Goal: Navigation & Orientation: Find specific page/section

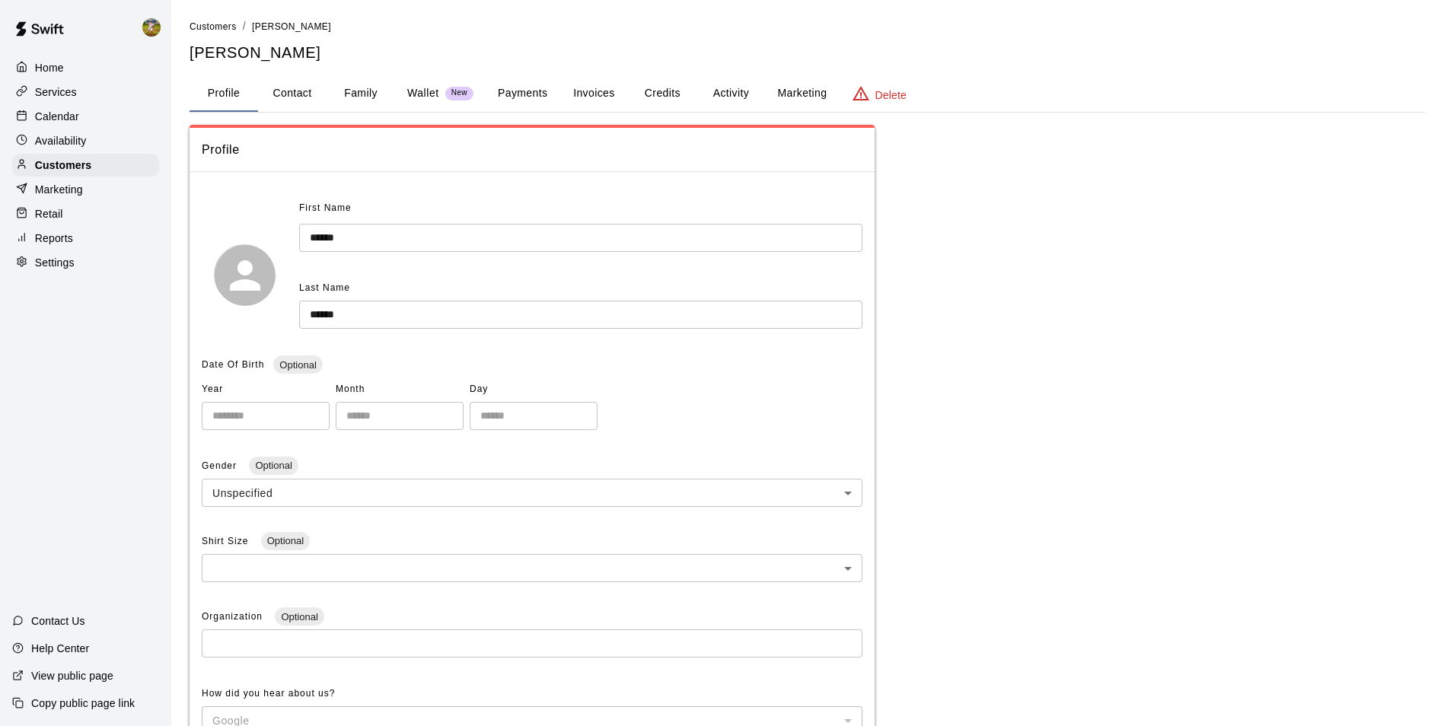
click at [523, 91] on button "Payments" at bounding box center [523, 93] width 74 height 37
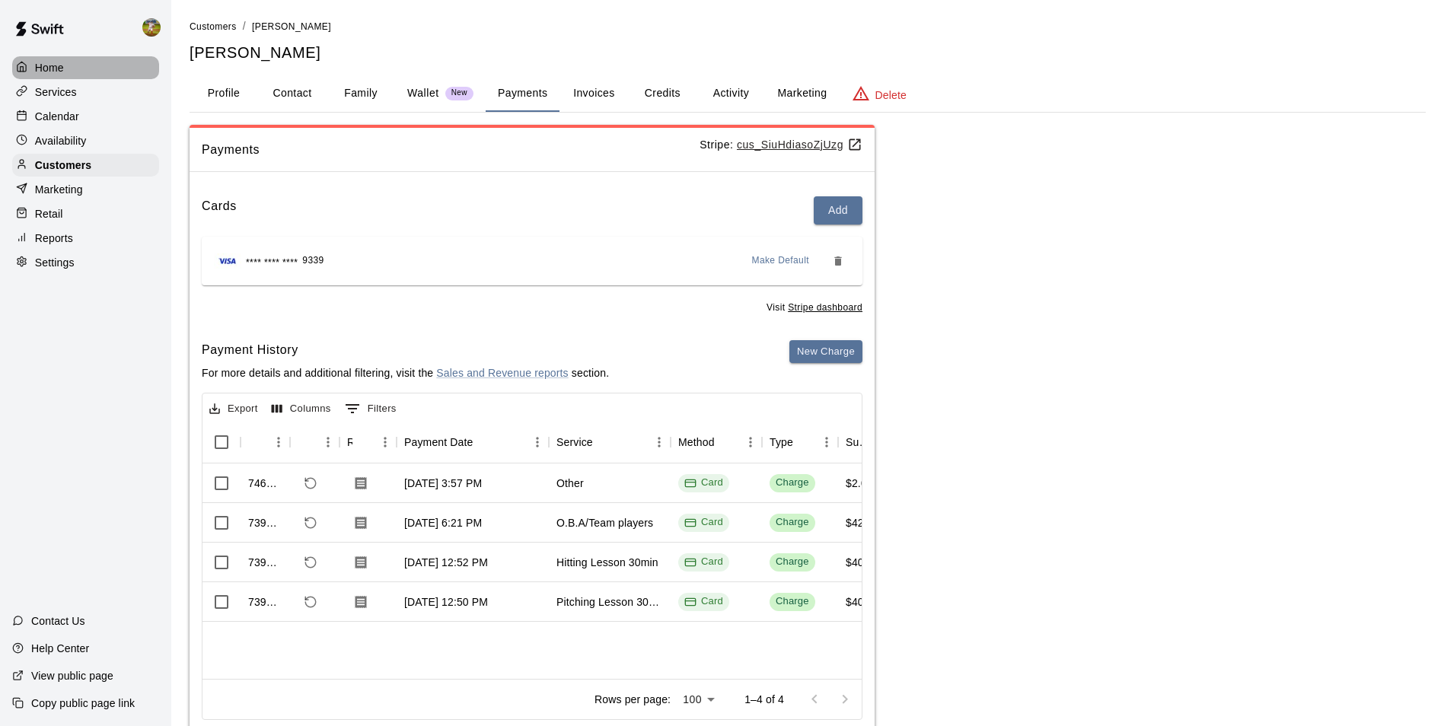
click at [78, 65] on div "Home" at bounding box center [85, 67] width 147 height 23
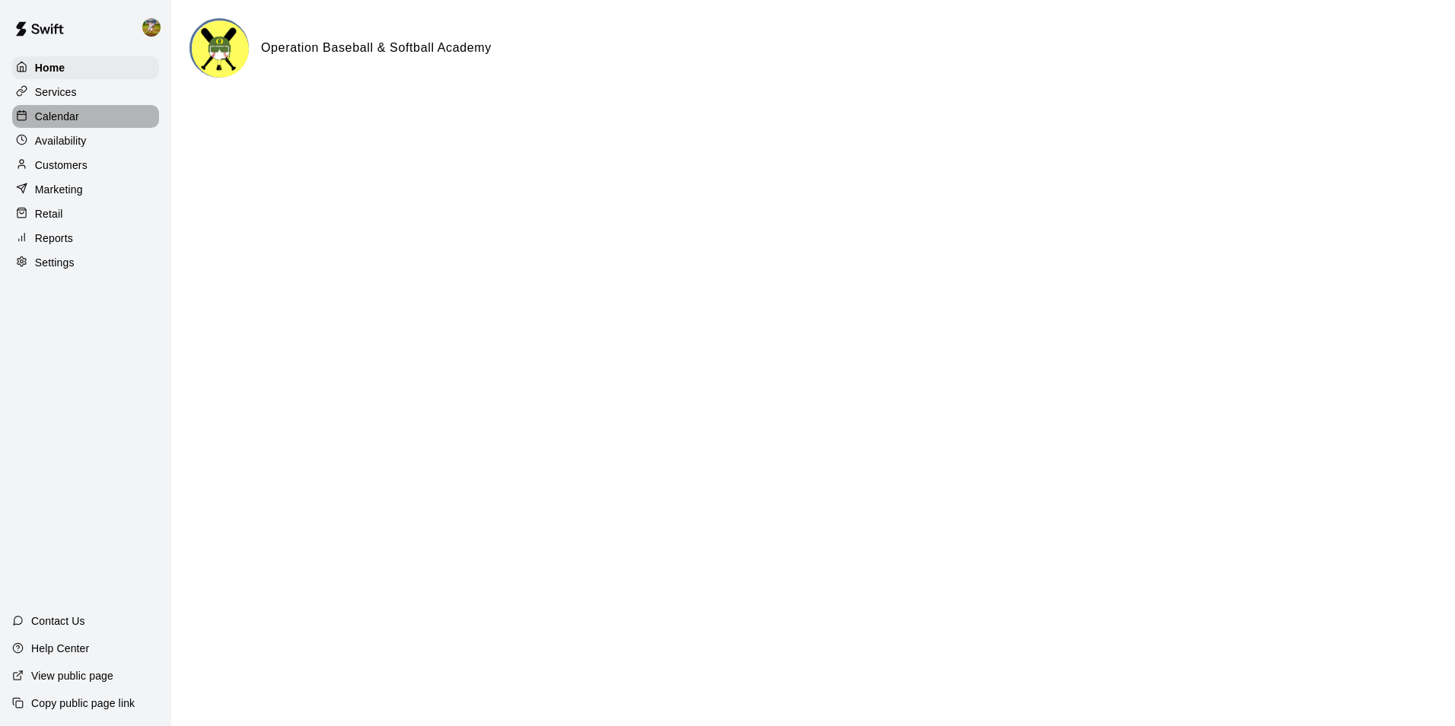
click at [58, 114] on p "Calendar" at bounding box center [57, 116] width 44 height 15
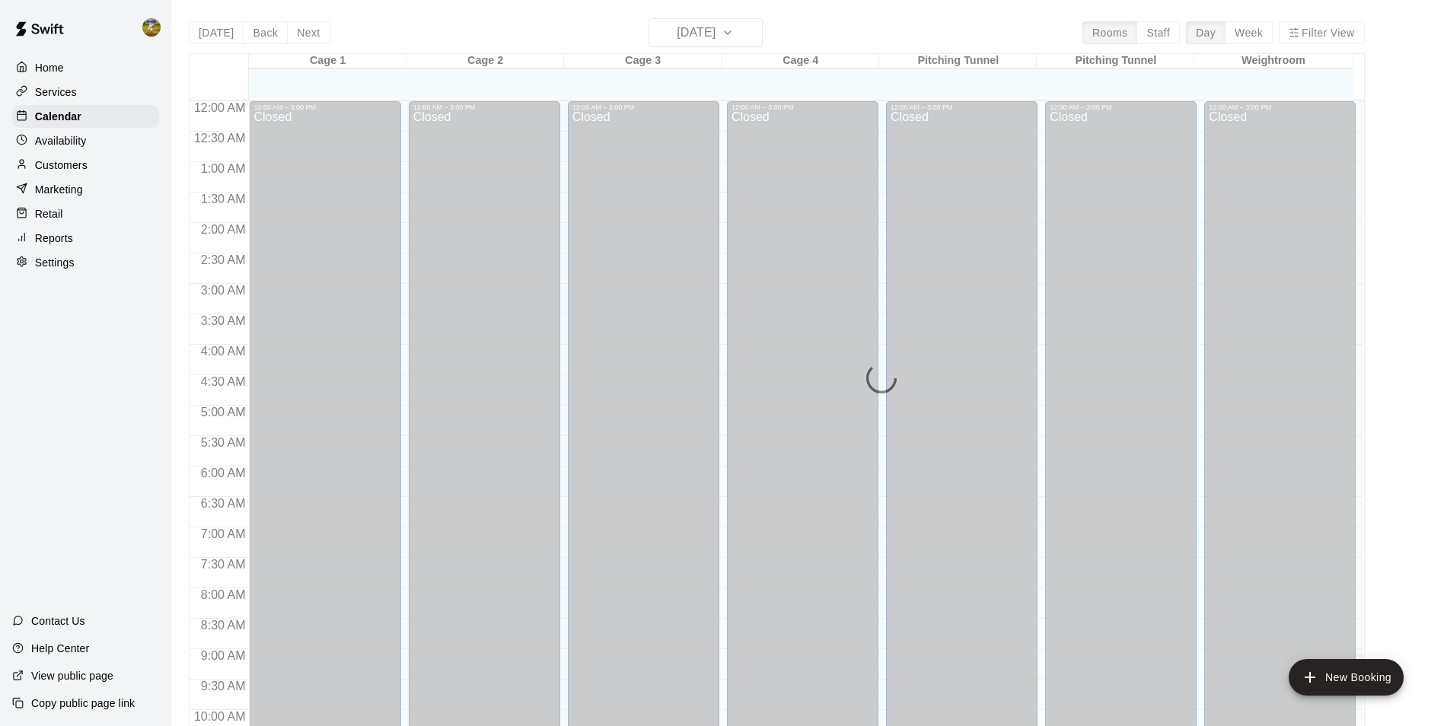
scroll to position [773, 0]
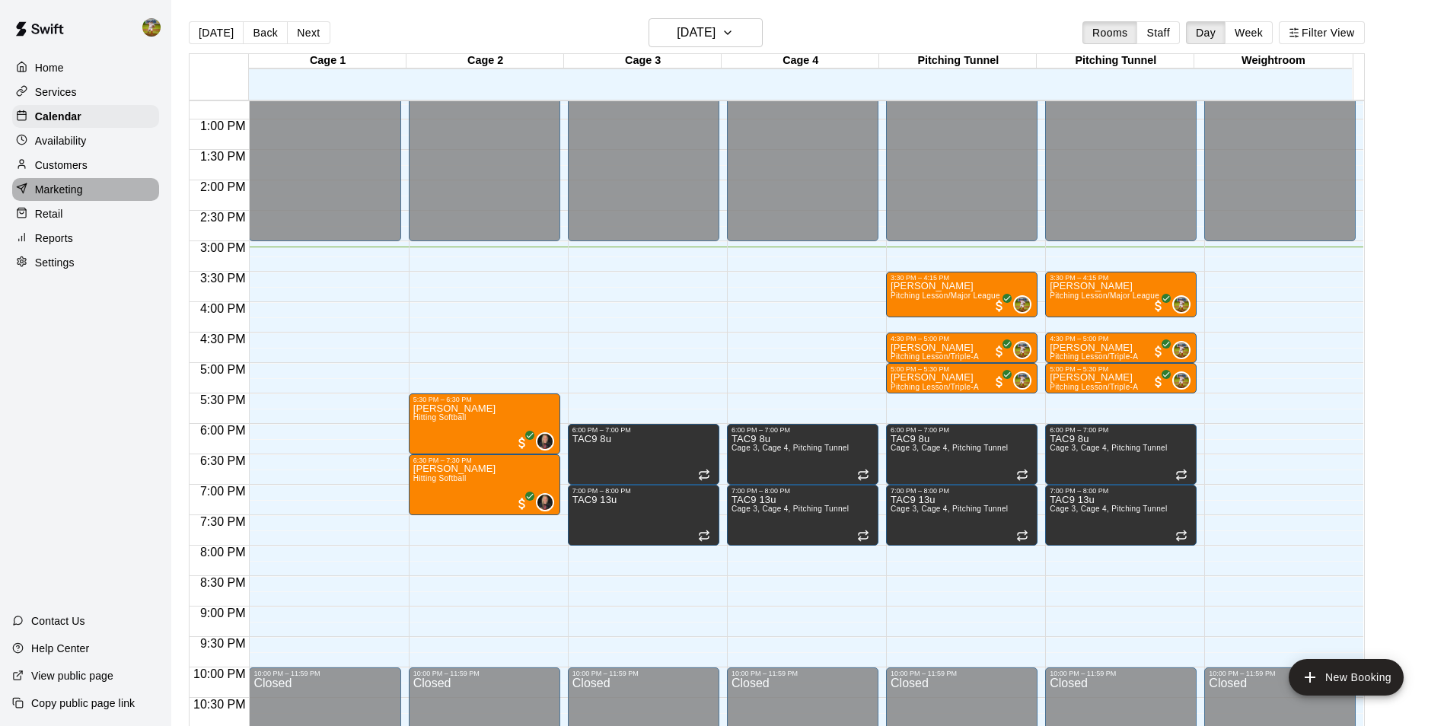
click at [84, 197] on div "Marketing" at bounding box center [85, 189] width 147 height 23
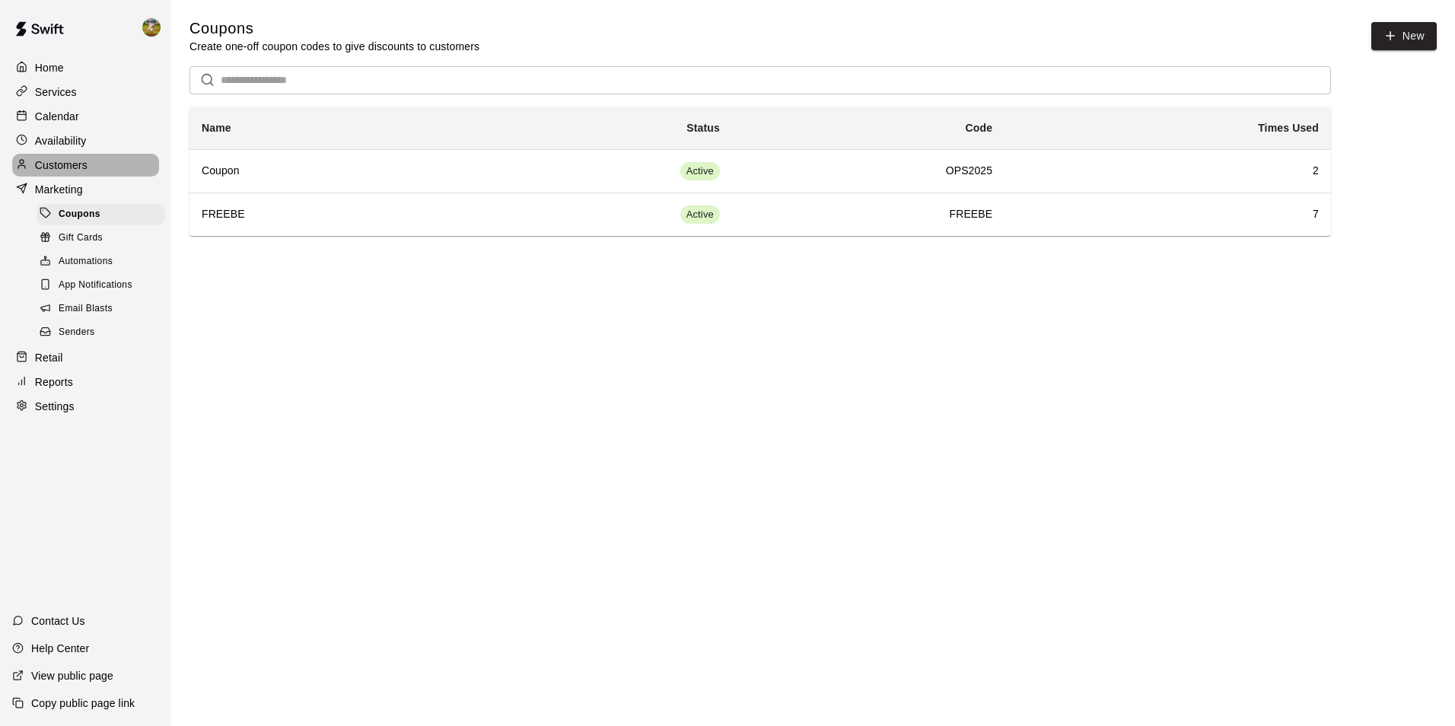
click at [94, 173] on div "Customers" at bounding box center [85, 165] width 147 height 23
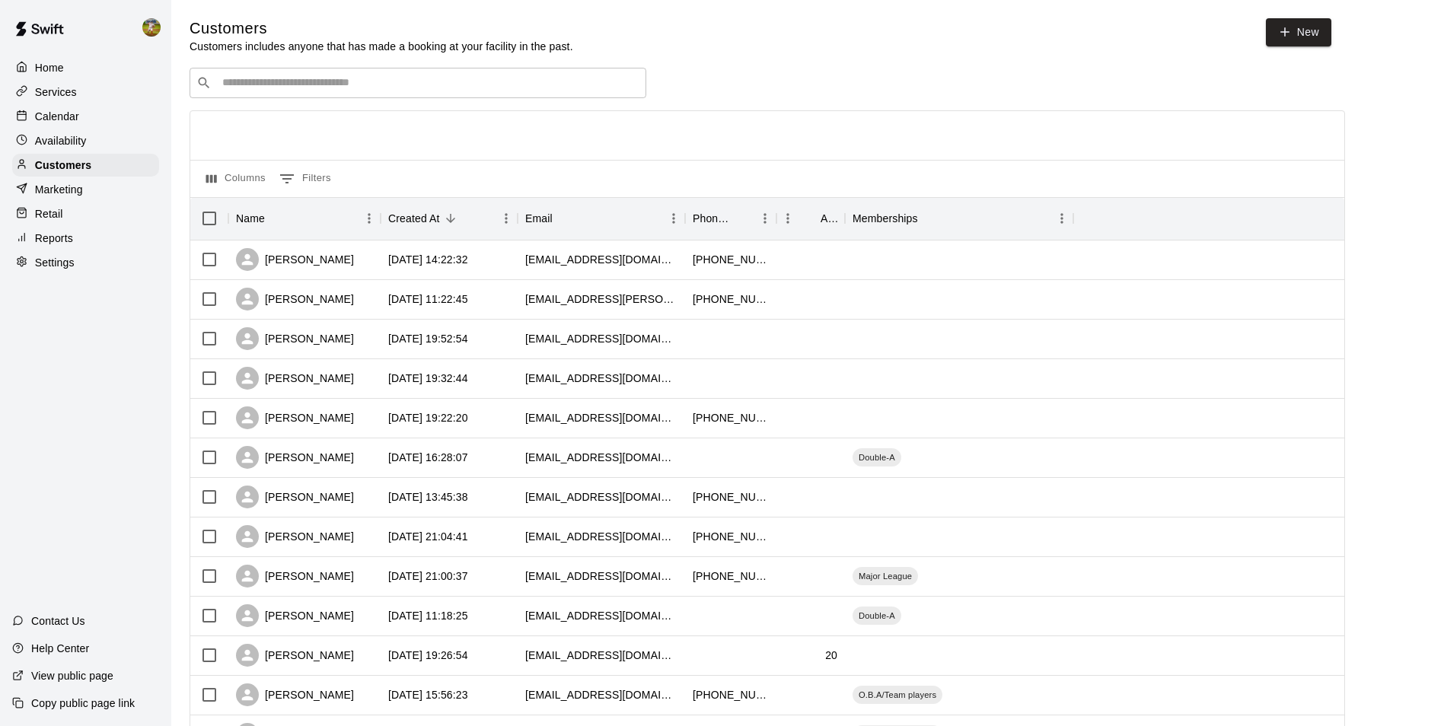
click at [351, 84] on input "Search customers by name or email" at bounding box center [429, 82] width 422 height 15
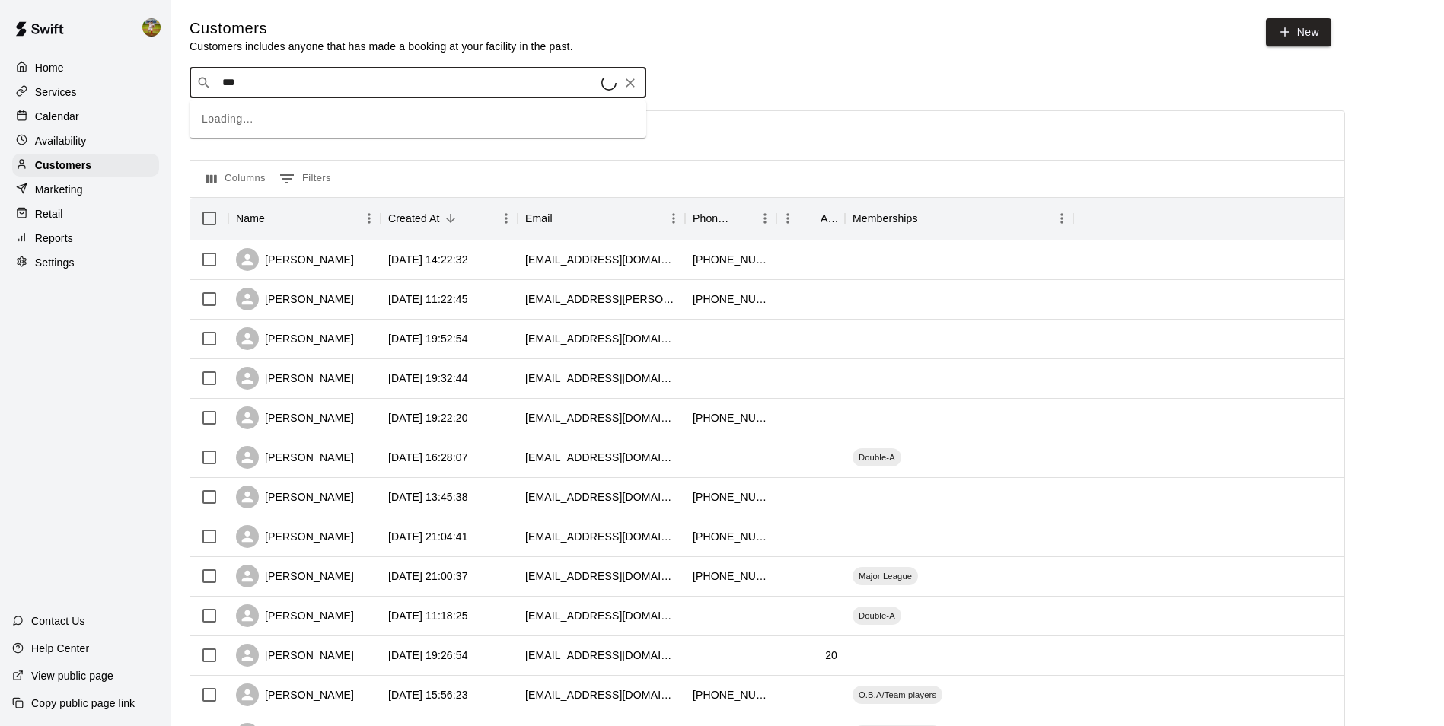
type input "****"
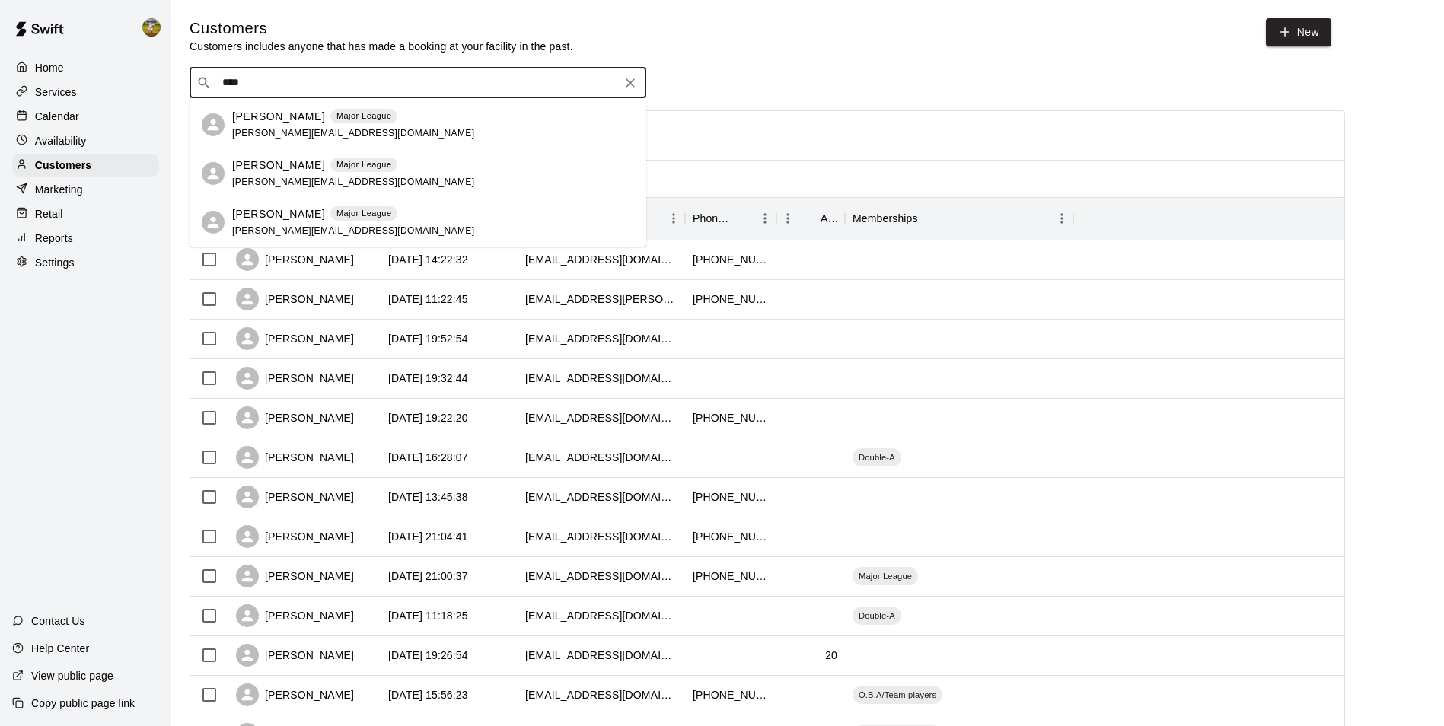
click at [336, 116] on p "Major League" at bounding box center [364, 116] width 56 height 13
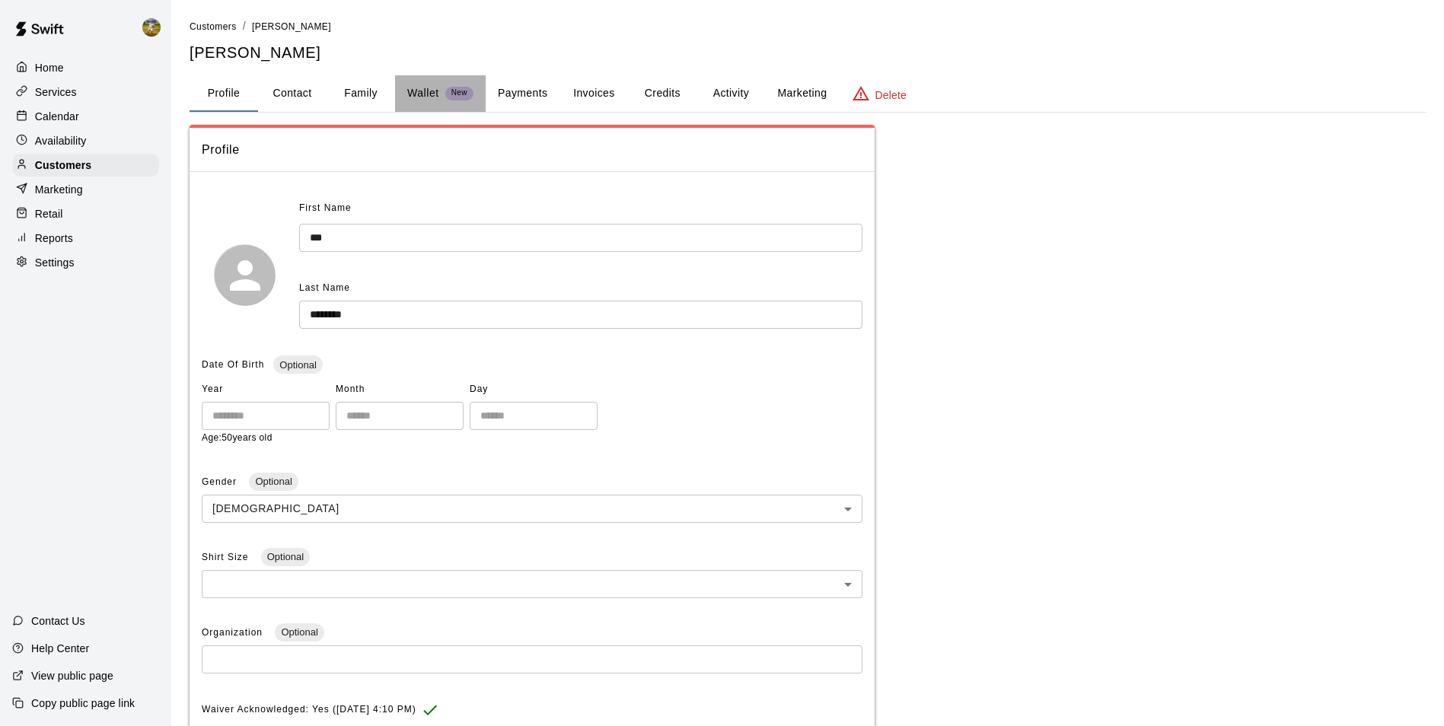
click at [431, 94] on p "Wallet" at bounding box center [423, 93] width 32 height 16
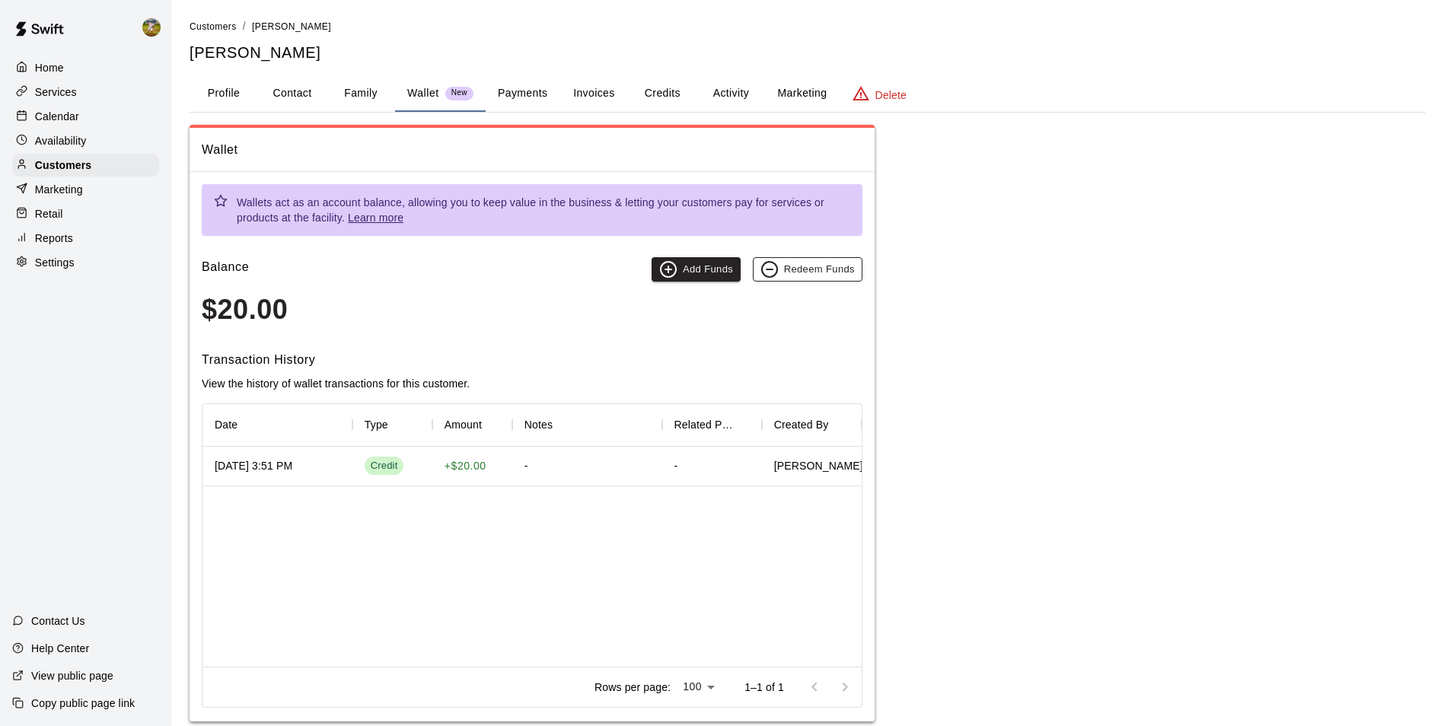
click at [825, 263] on button "Redeem Funds" at bounding box center [808, 269] width 110 height 24
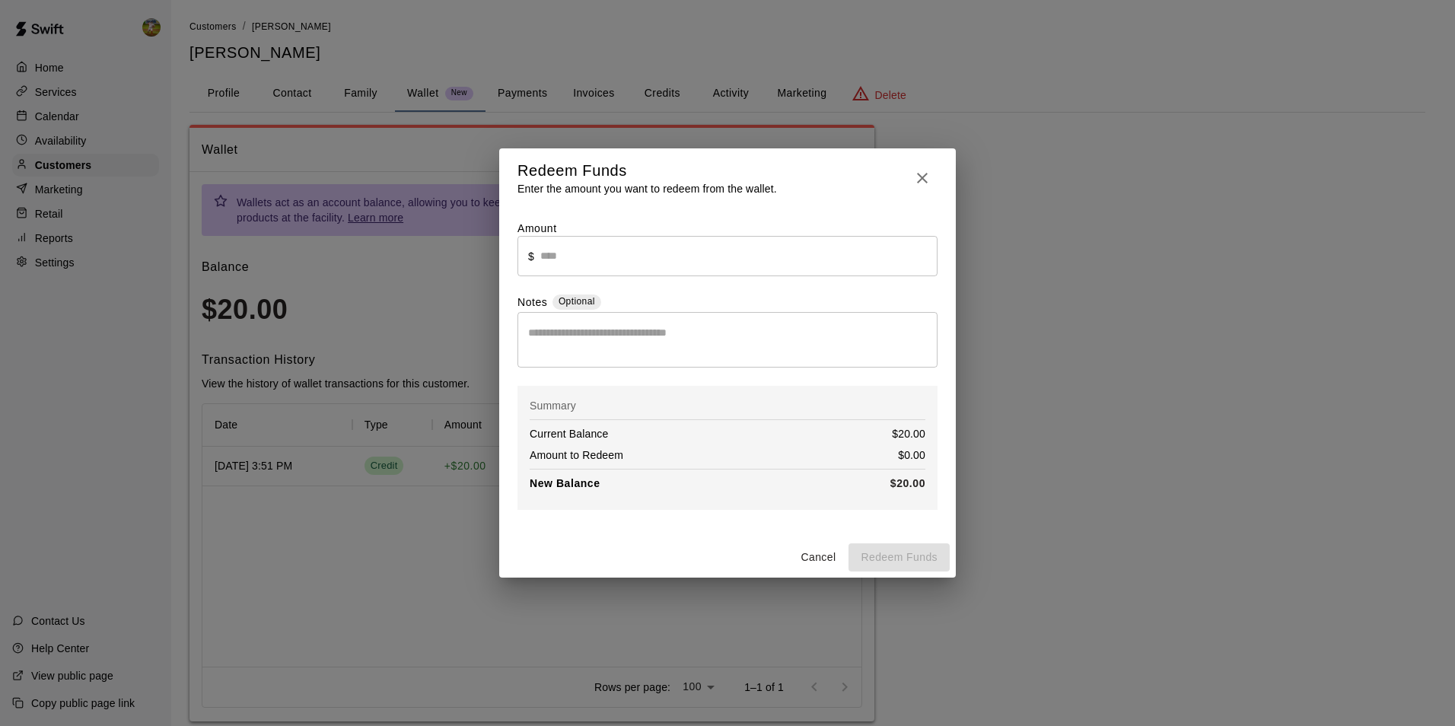
click at [697, 253] on input "text" at bounding box center [738, 256] width 397 height 40
type input "*"
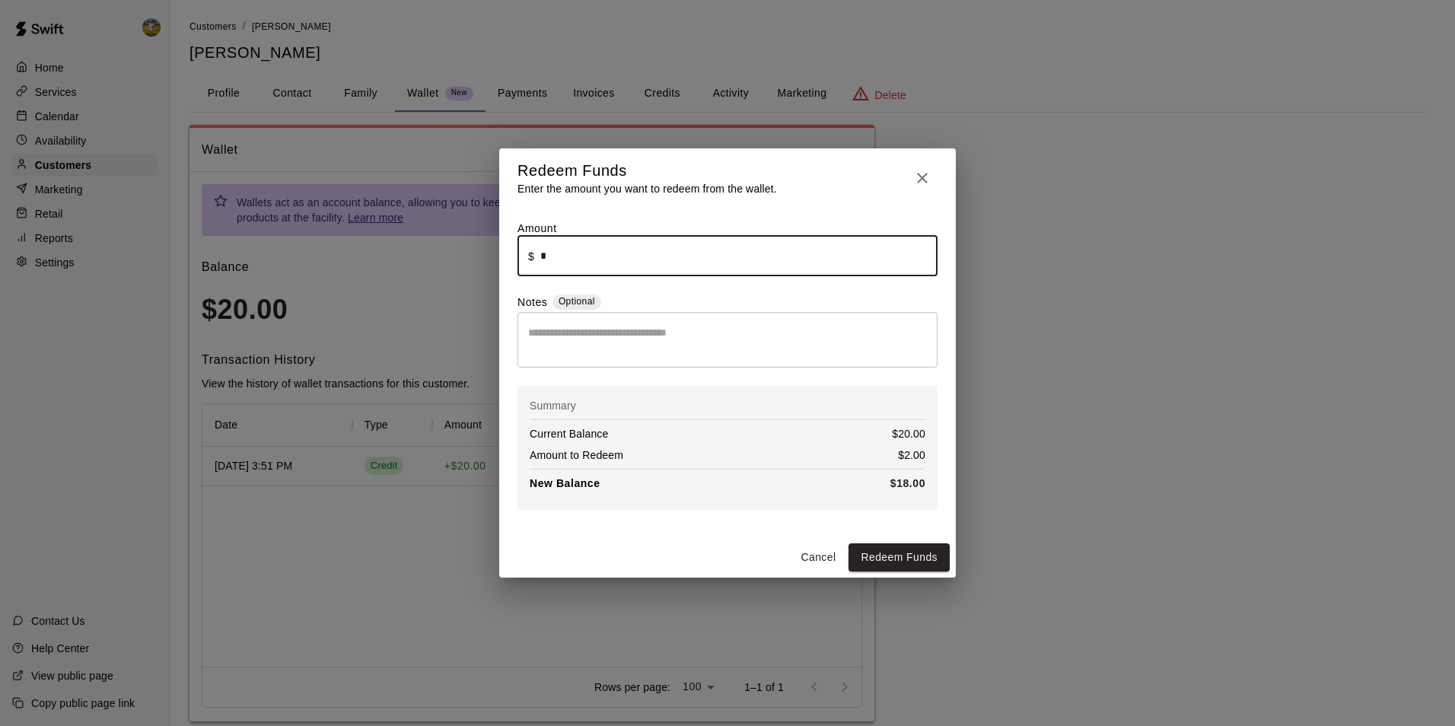
type input "****"
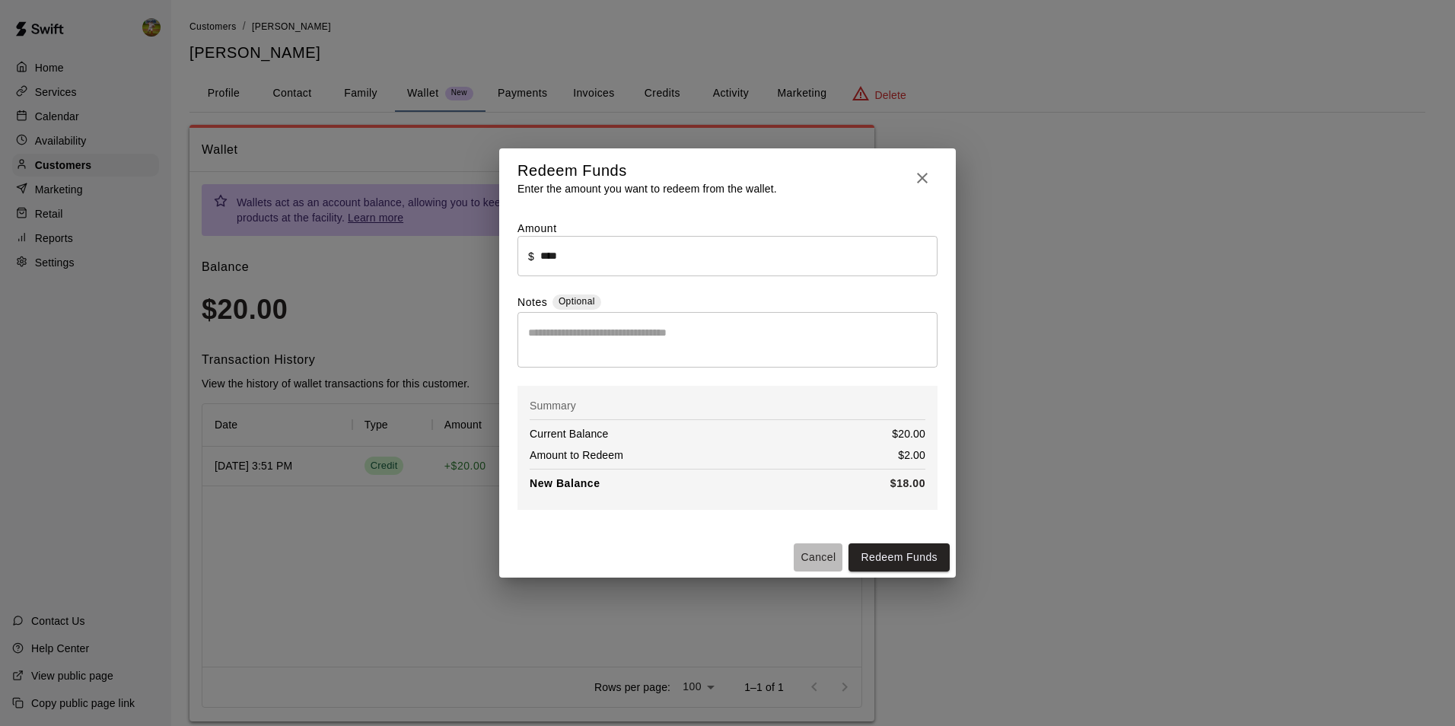
click at [827, 555] on button "Cancel" at bounding box center [818, 558] width 49 height 28
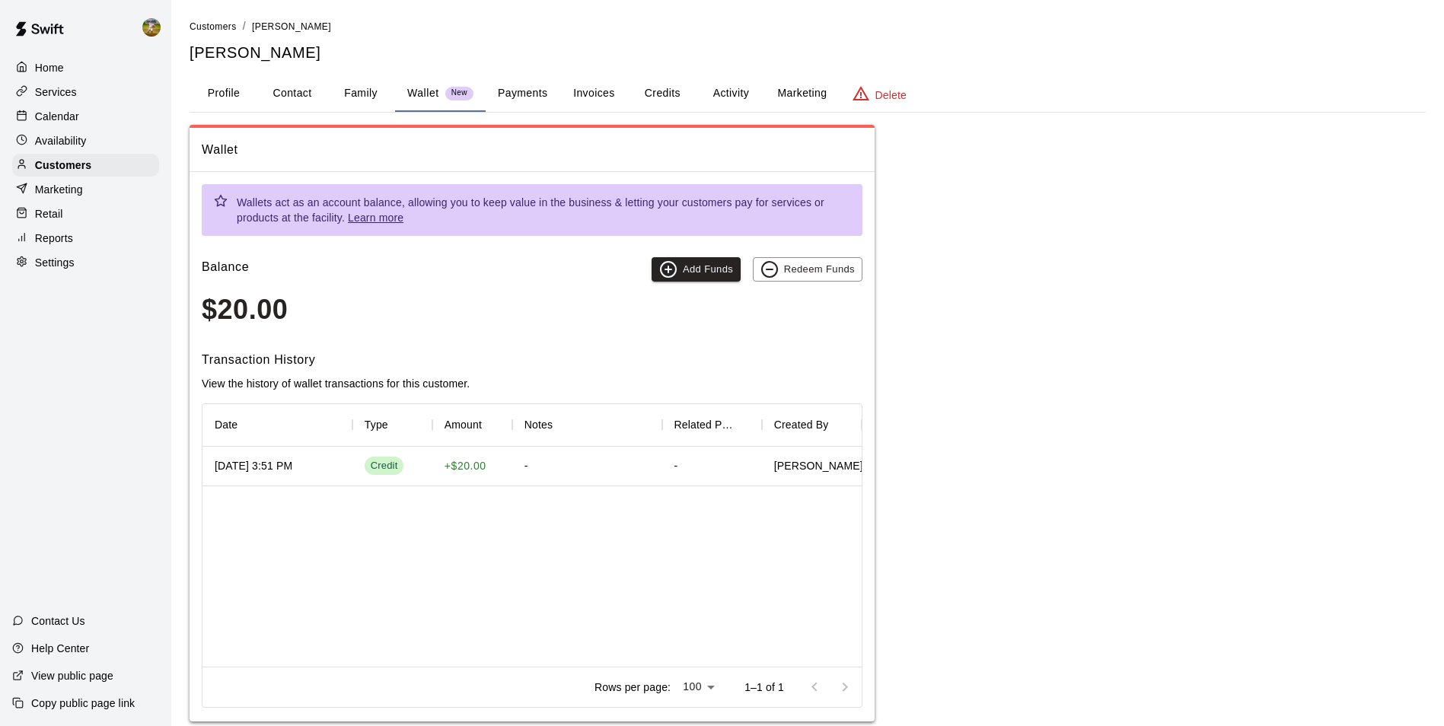
click at [47, 76] on div "Home" at bounding box center [85, 67] width 147 height 23
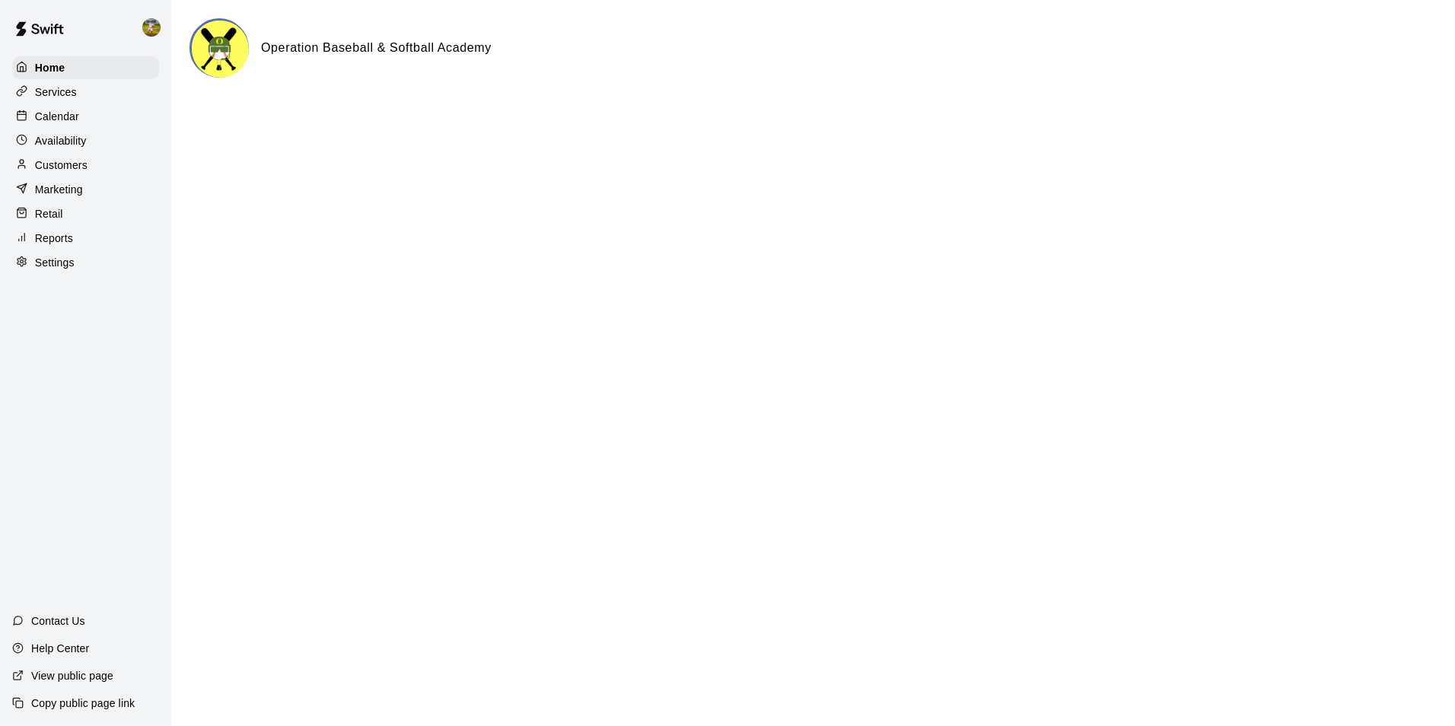
click at [56, 101] on div "Services" at bounding box center [85, 92] width 147 height 23
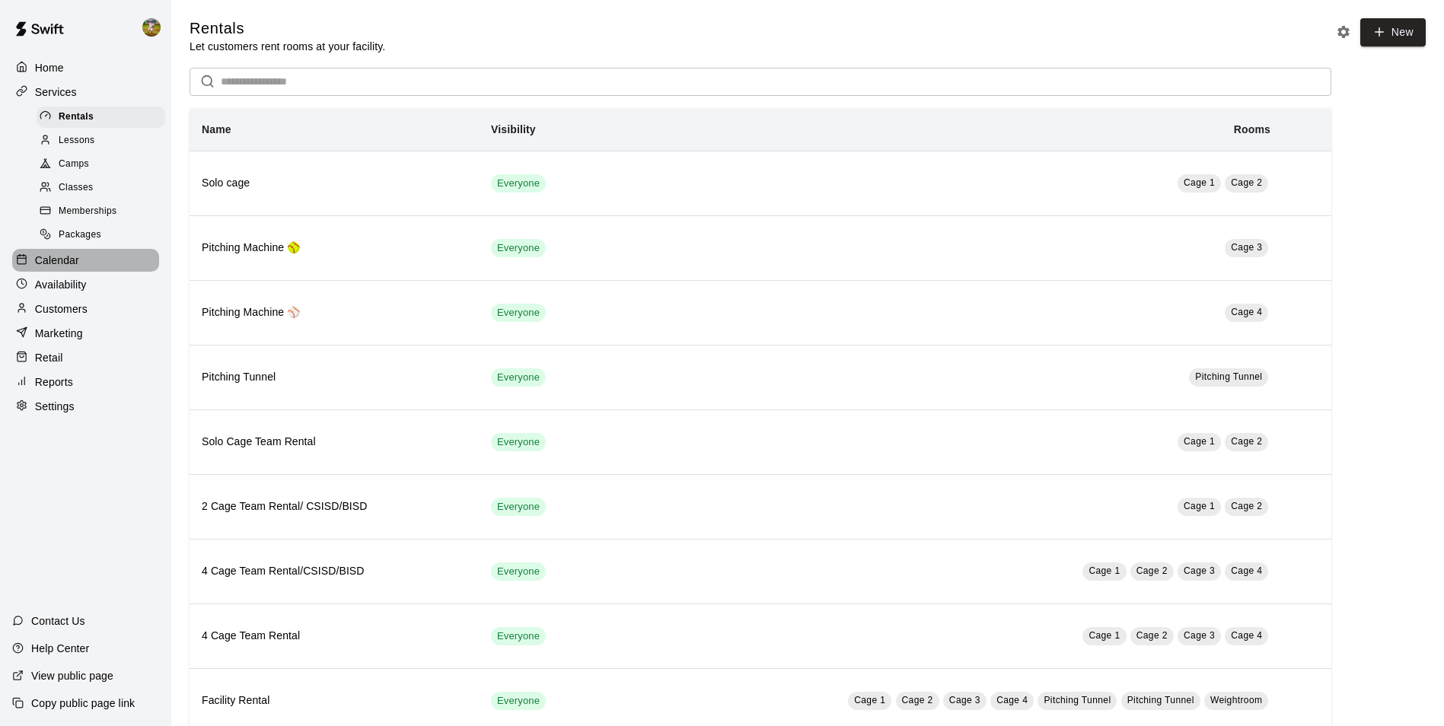
click at [83, 271] on div "Calendar" at bounding box center [85, 260] width 147 height 23
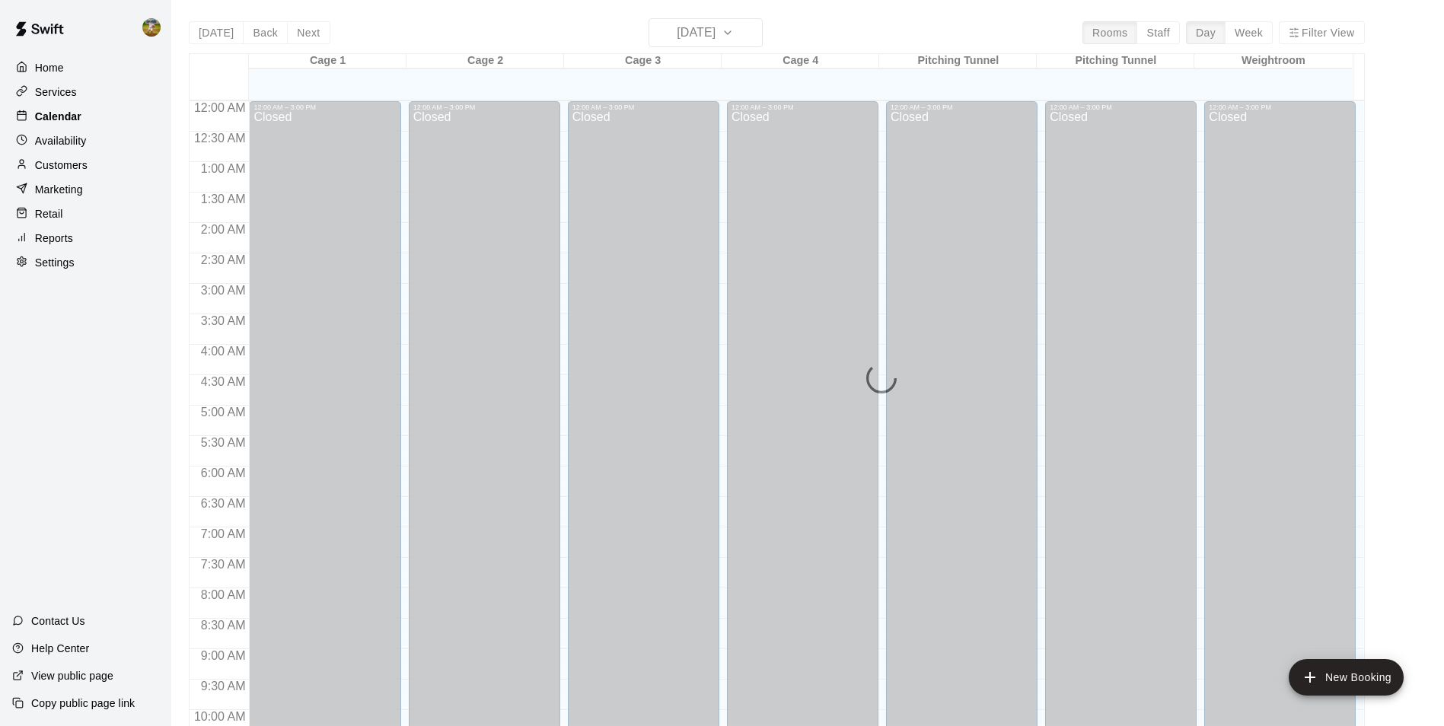
scroll to position [773, 0]
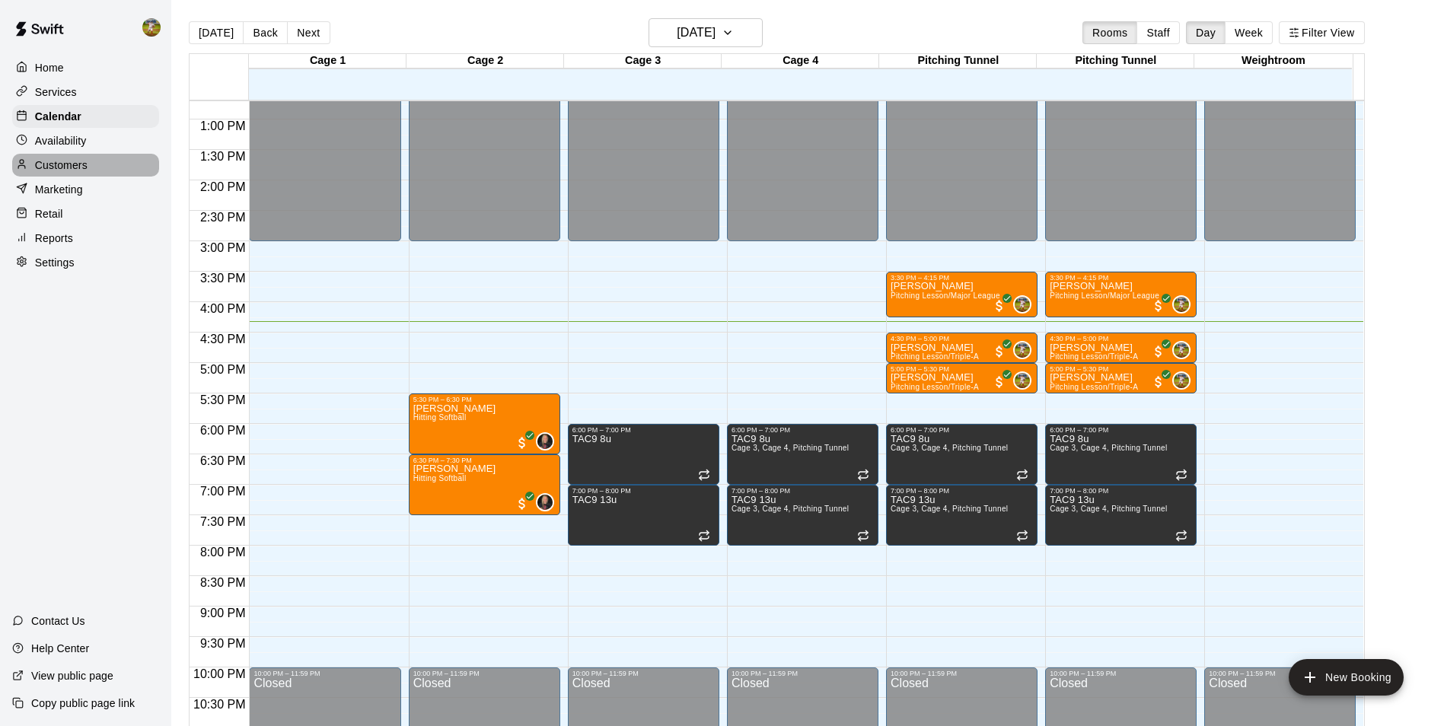
click at [55, 173] on p "Customers" at bounding box center [61, 165] width 53 height 15
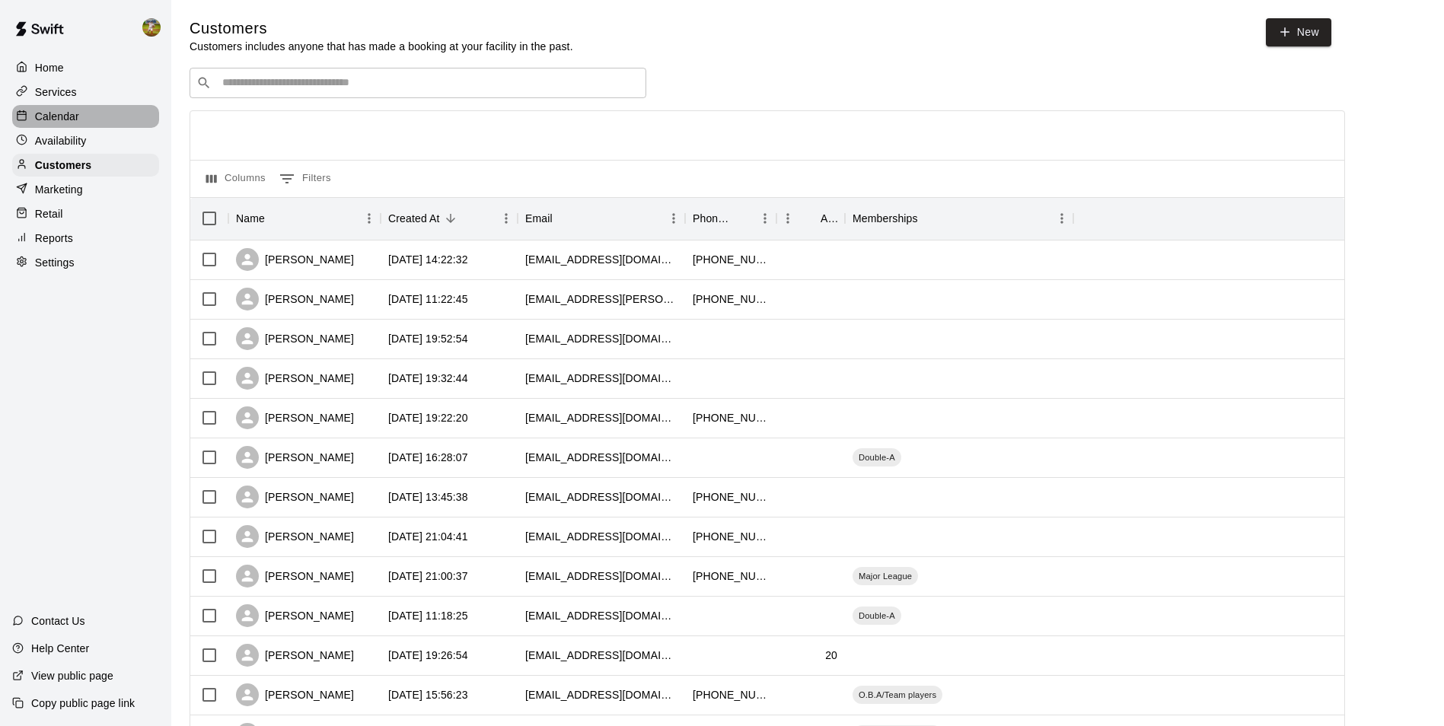
click at [80, 122] on div "Calendar" at bounding box center [85, 116] width 147 height 23
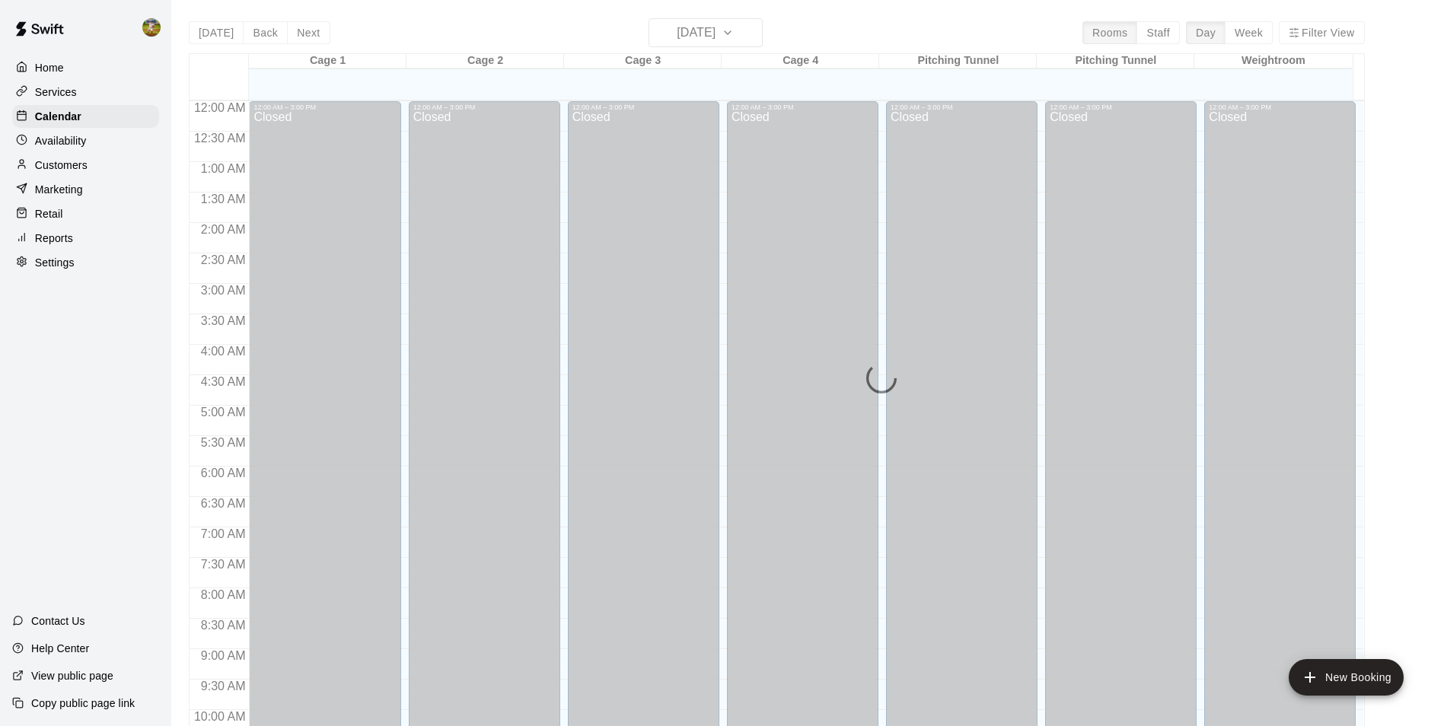
scroll to position [773, 0]
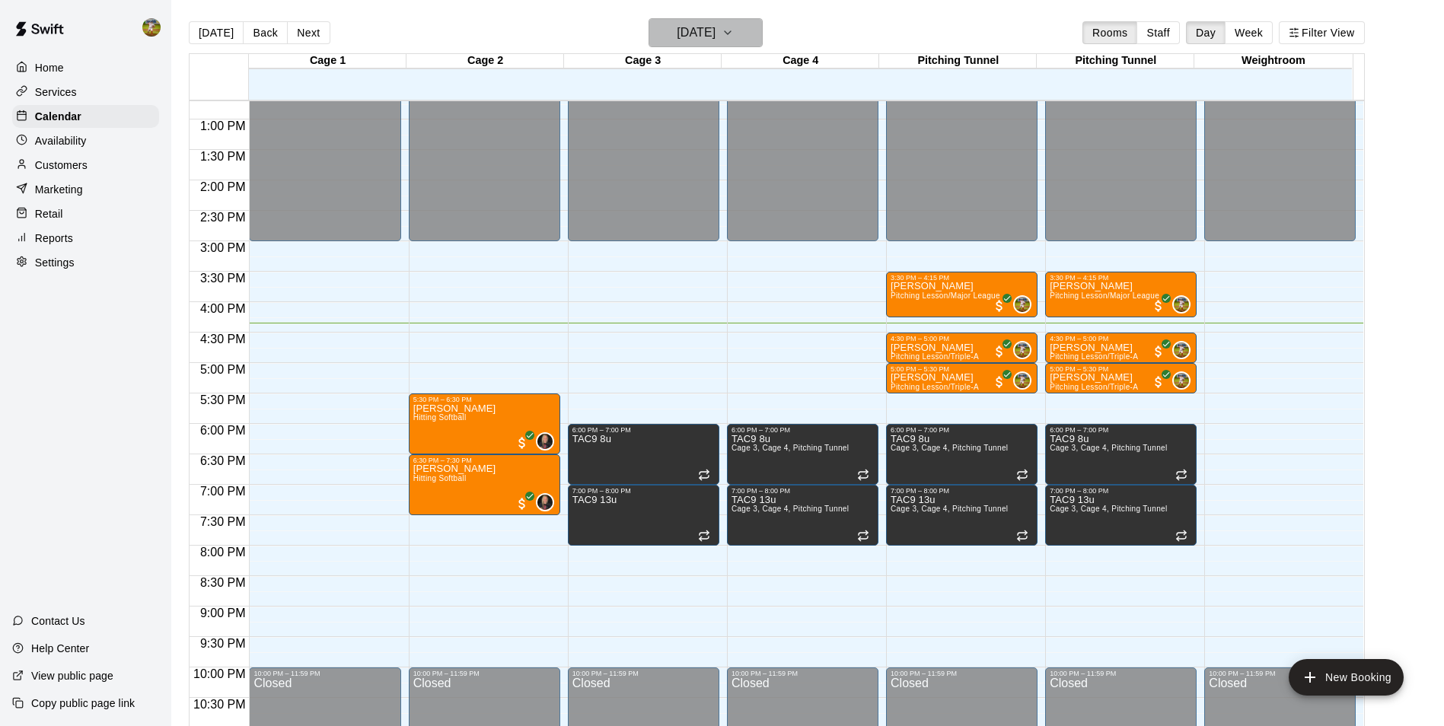
click at [677, 28] on h6 "[DATE]" at bounding box center [696, 32] width 39 height 21
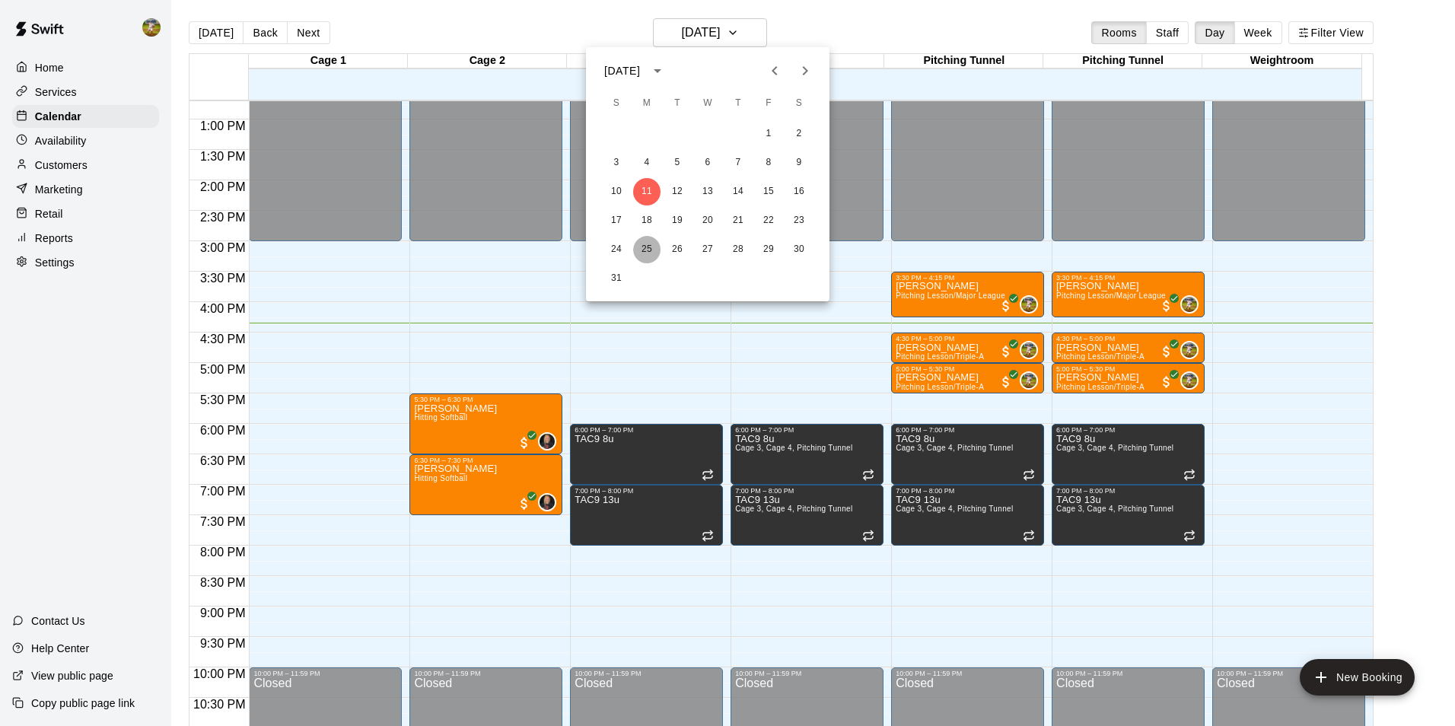
click at [646, 248] on button "25" at bounding box center [646, 249] width 27 height 27
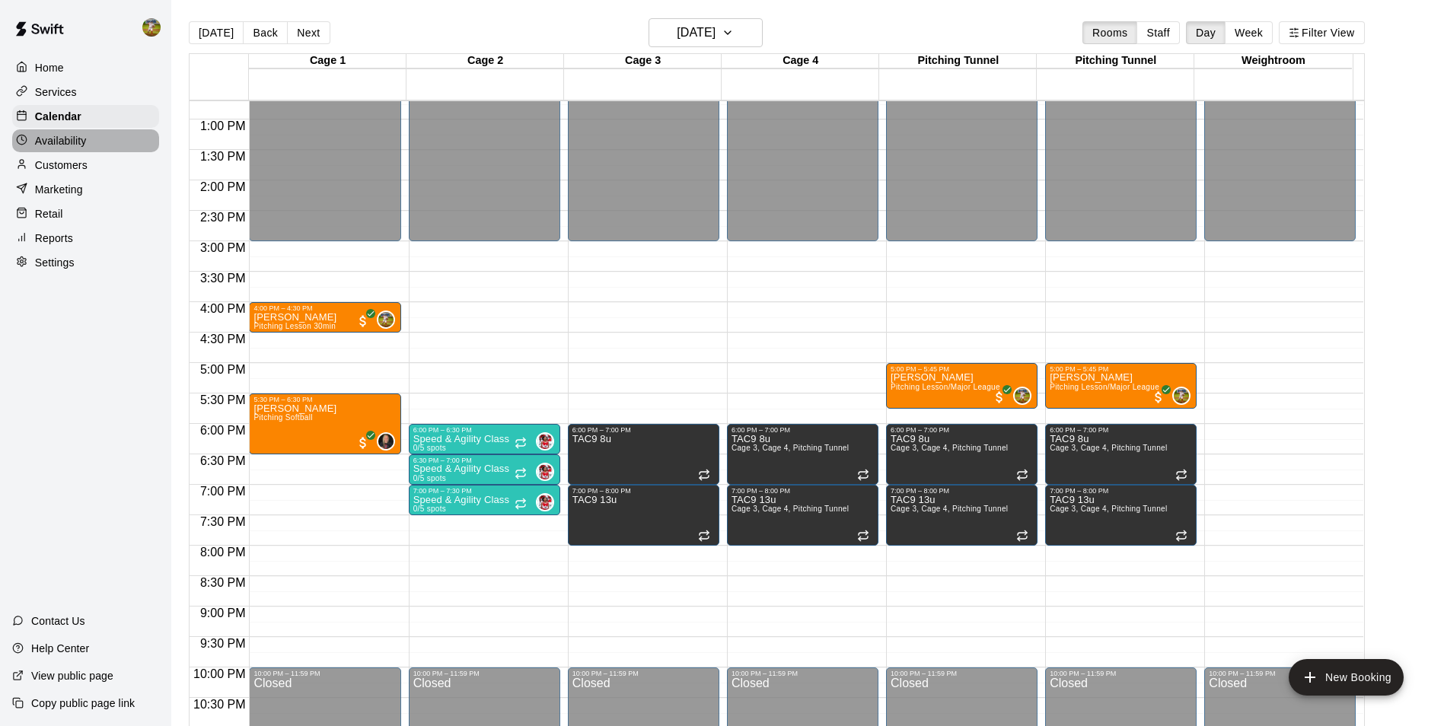
click at [56, 148] on p "Availability" at bounding box center [61, 140] width 52 height 15
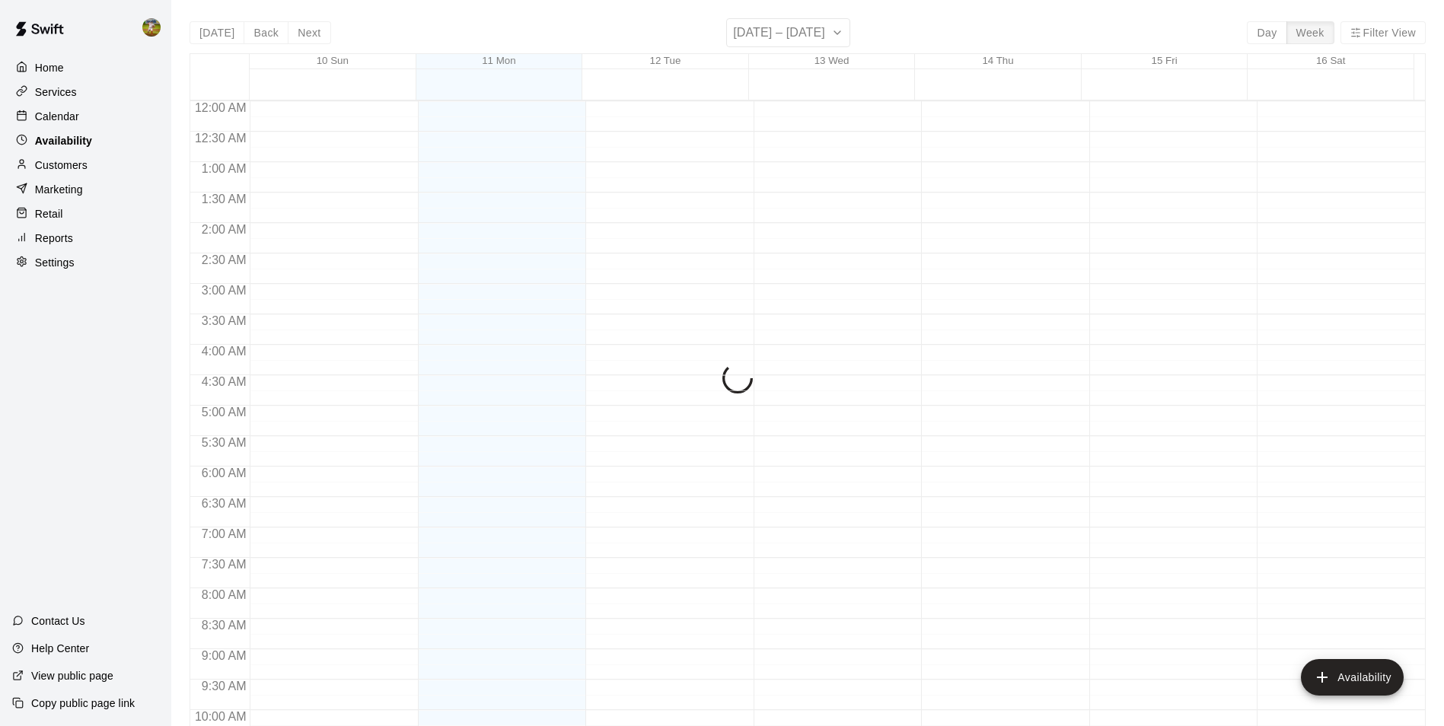
scroll to position [820, 0]
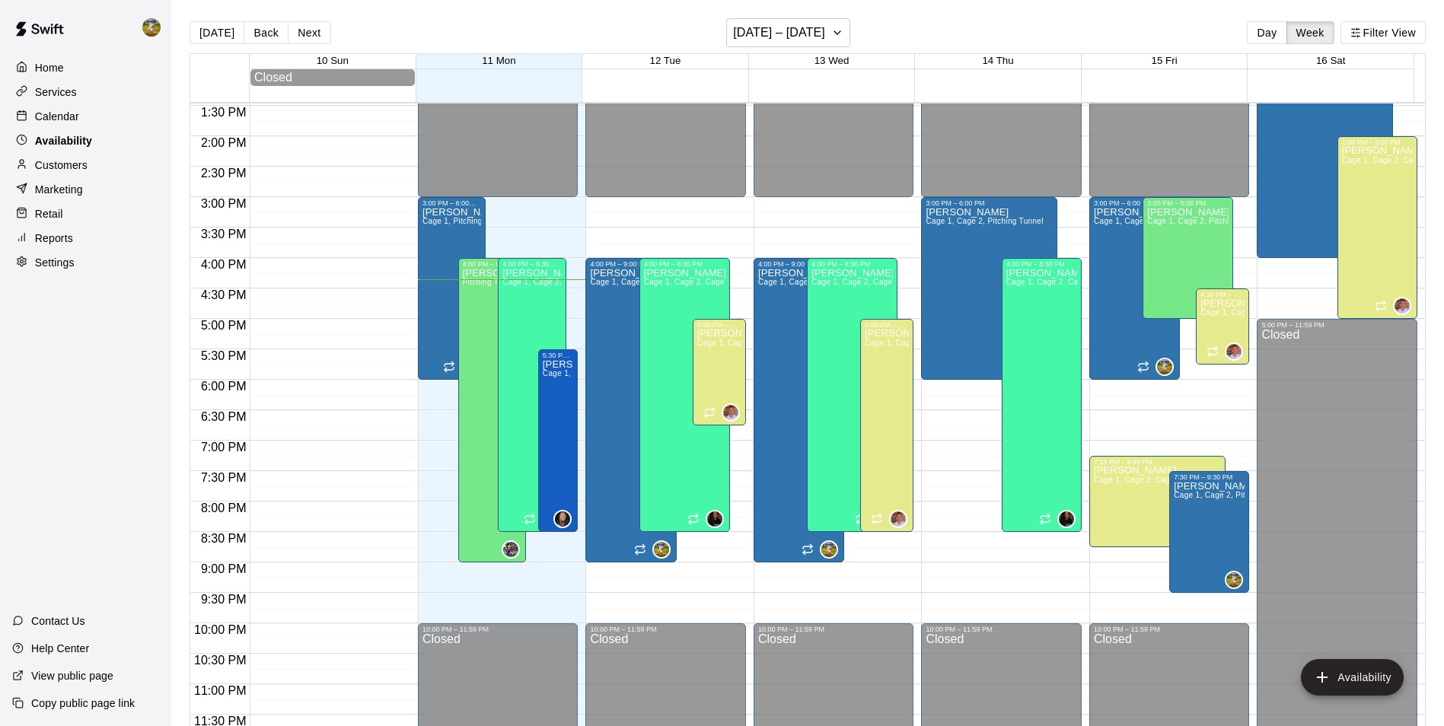
click at [69, 141] on p "Availability" at bounding box center [63, 140] width 57 height 15
click at [58, 145] on p "Availability" at bounding box center [63, 140] width 57 height 15
click at [768, 31] on h6 "[DATE] – [DATE]" at bounding box center [779, 32] width 92 height 21
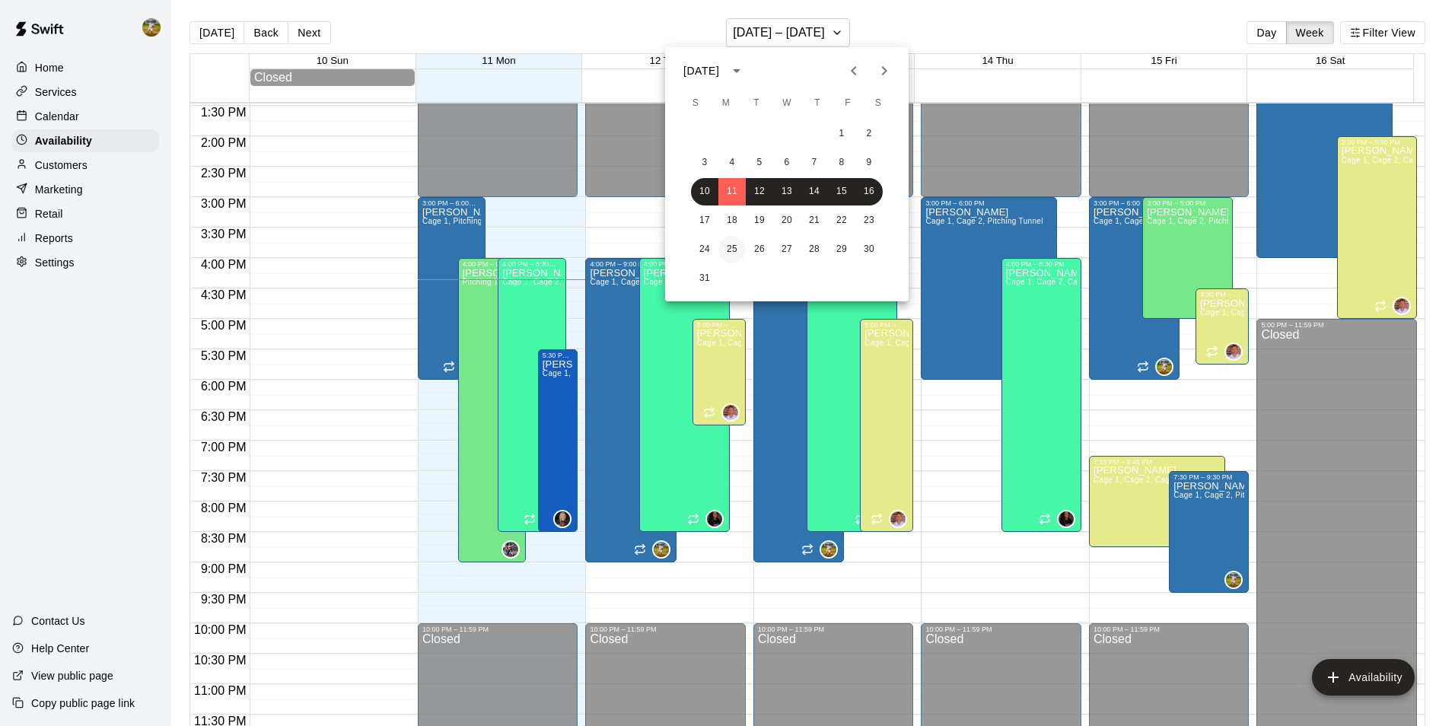
click at [738, 248] on button "25" at bounding box center [732, 249] width 27 height 27
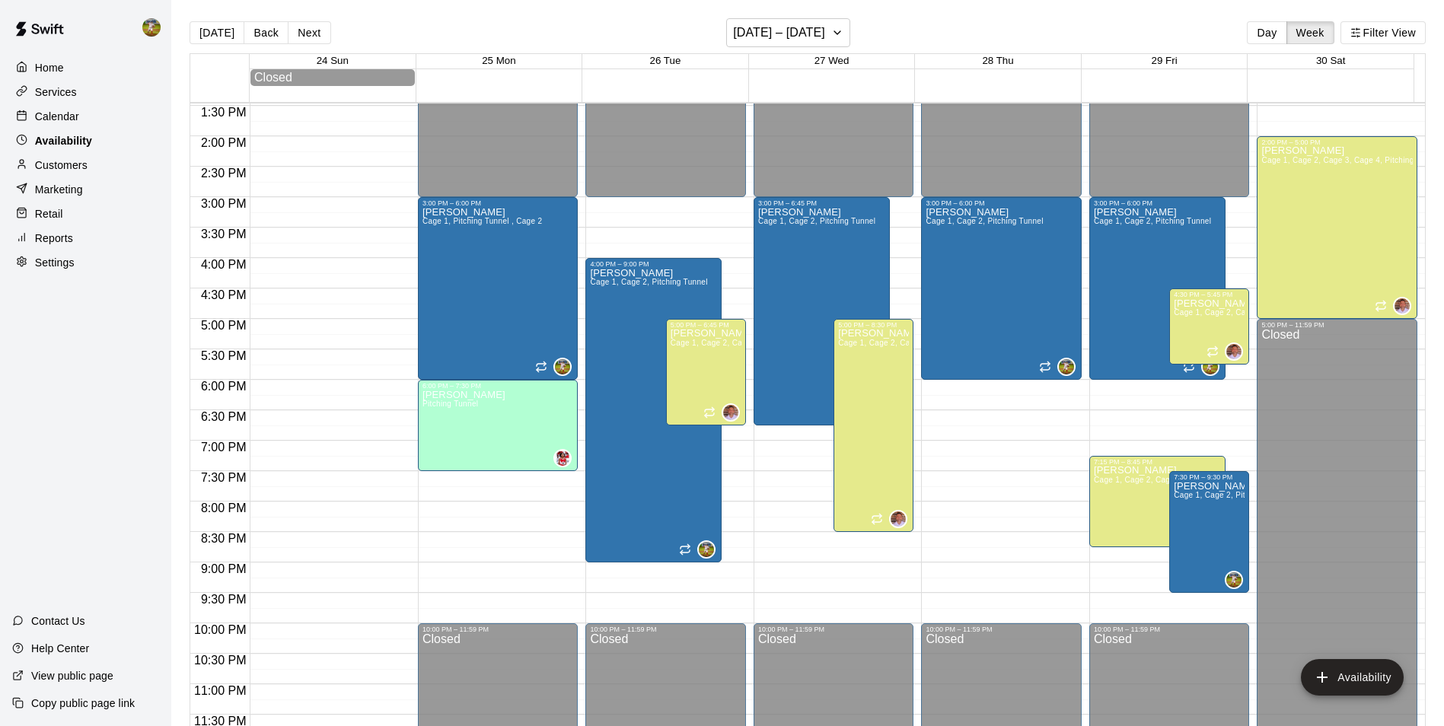
click at [56, 143] on p "Availability" at bounding box center [63, 140] width 57 height 15
click at [57, 123] on p "Calendar" at bounding box center [57, 116] width 44 height 15
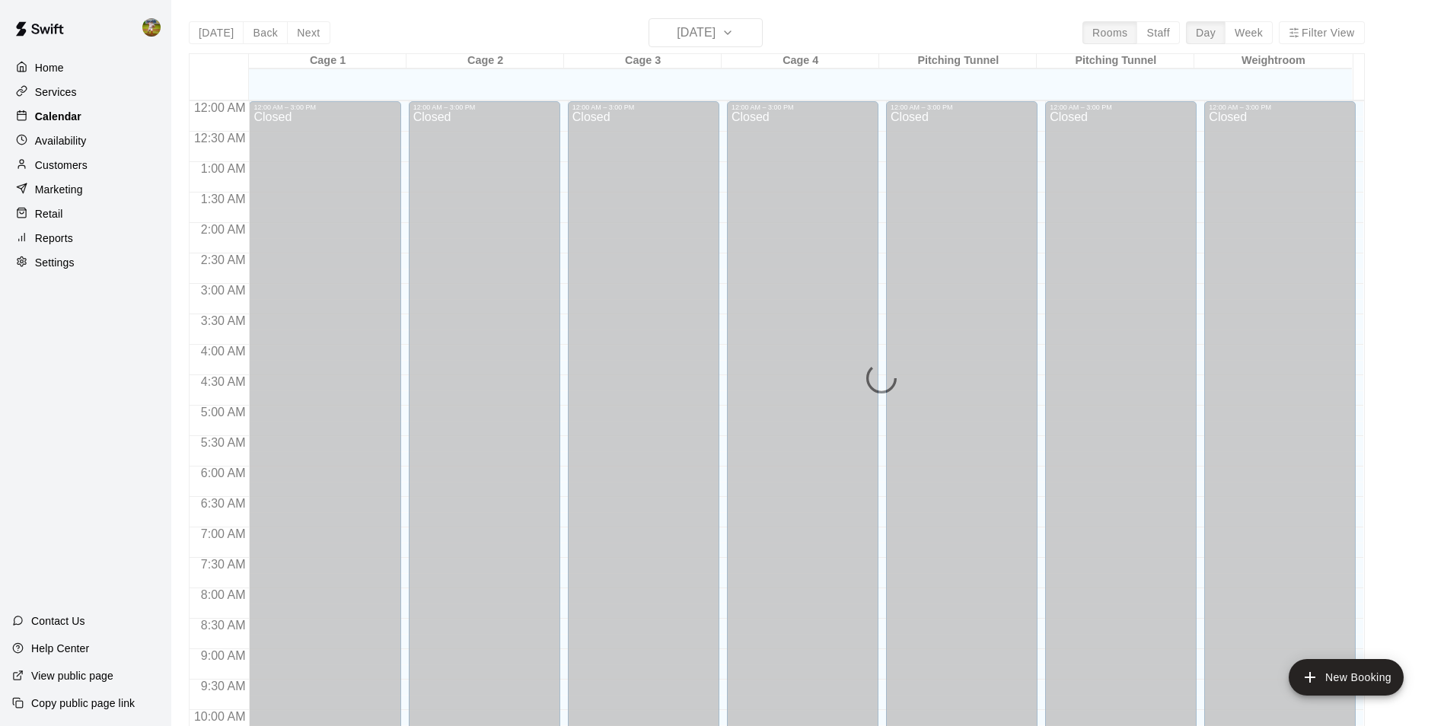
scroll to position [773, 0]
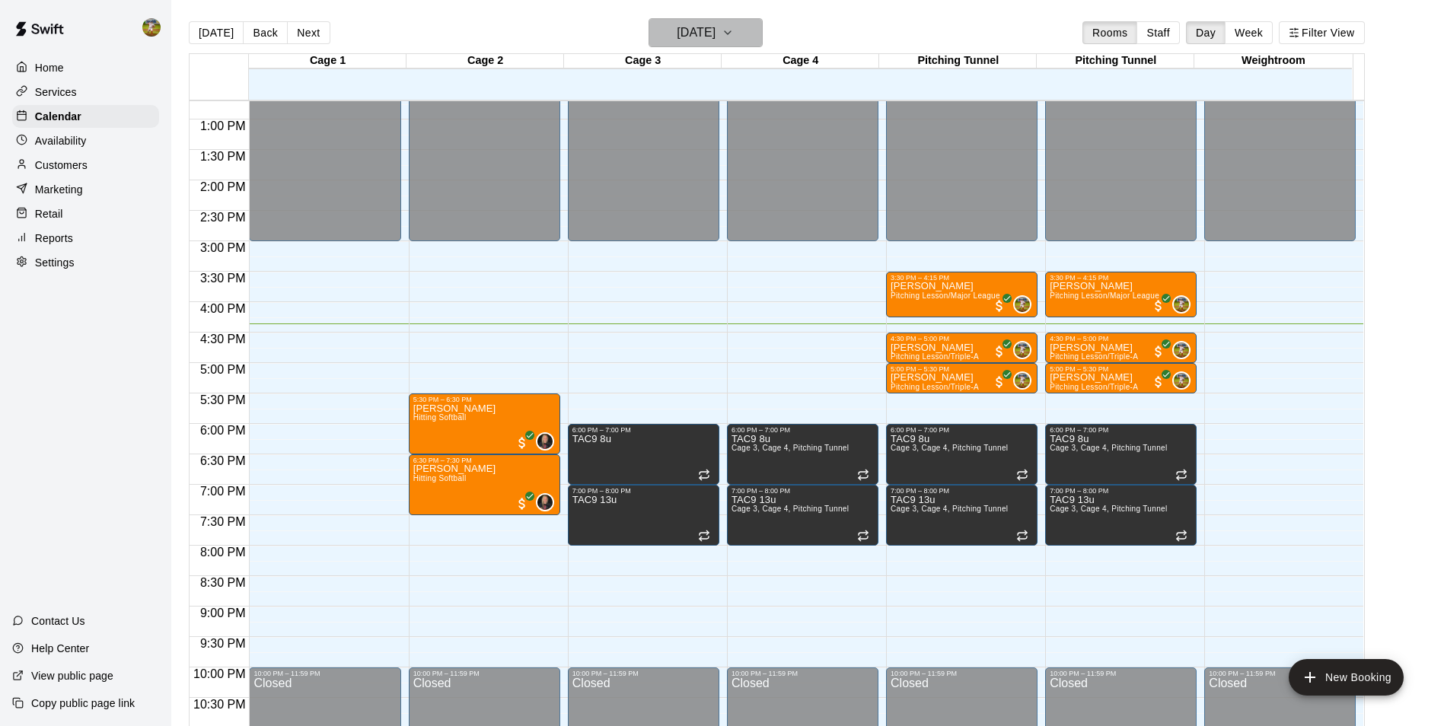
click at [679, 41] on h6 "[DATE]" at bounding box center [696, 32] width 39 height 21
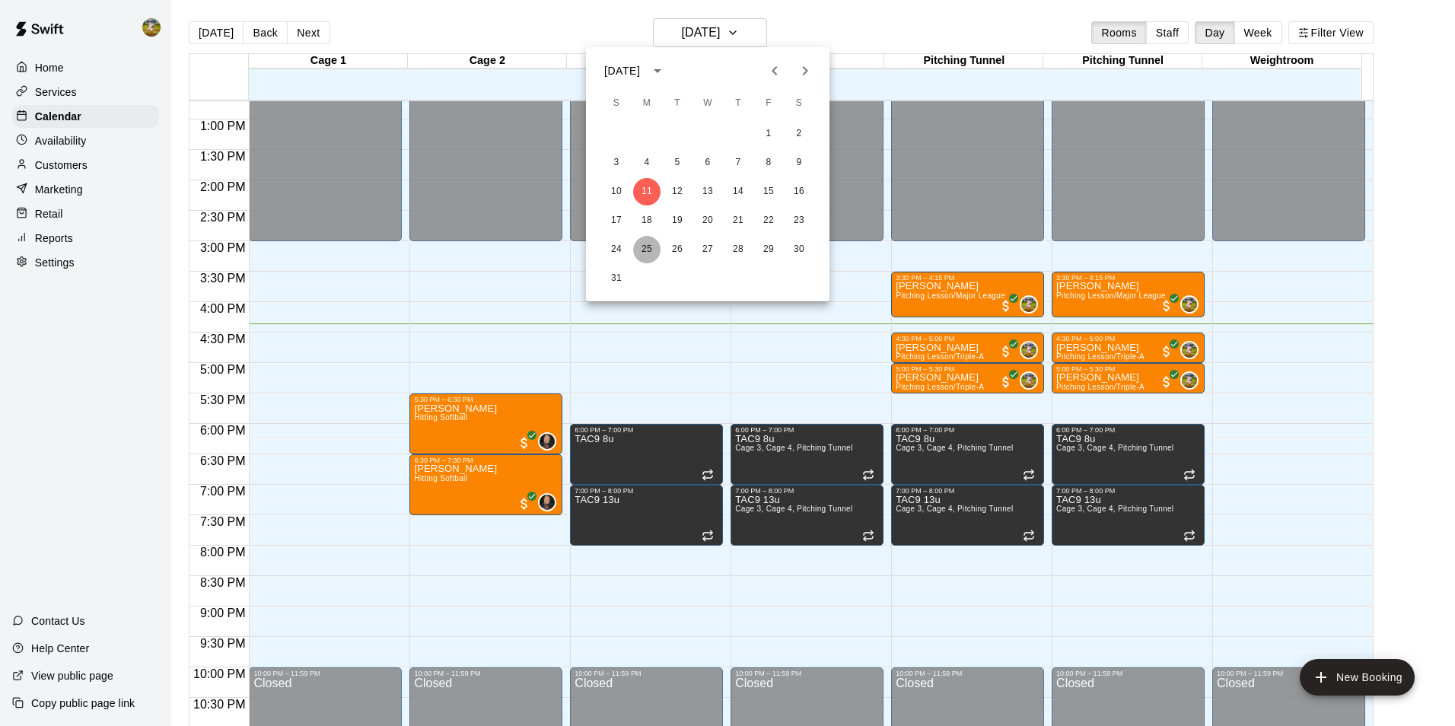
click at [642, 255] on button "25" at bounding box center [646, 249] width 27 height 27
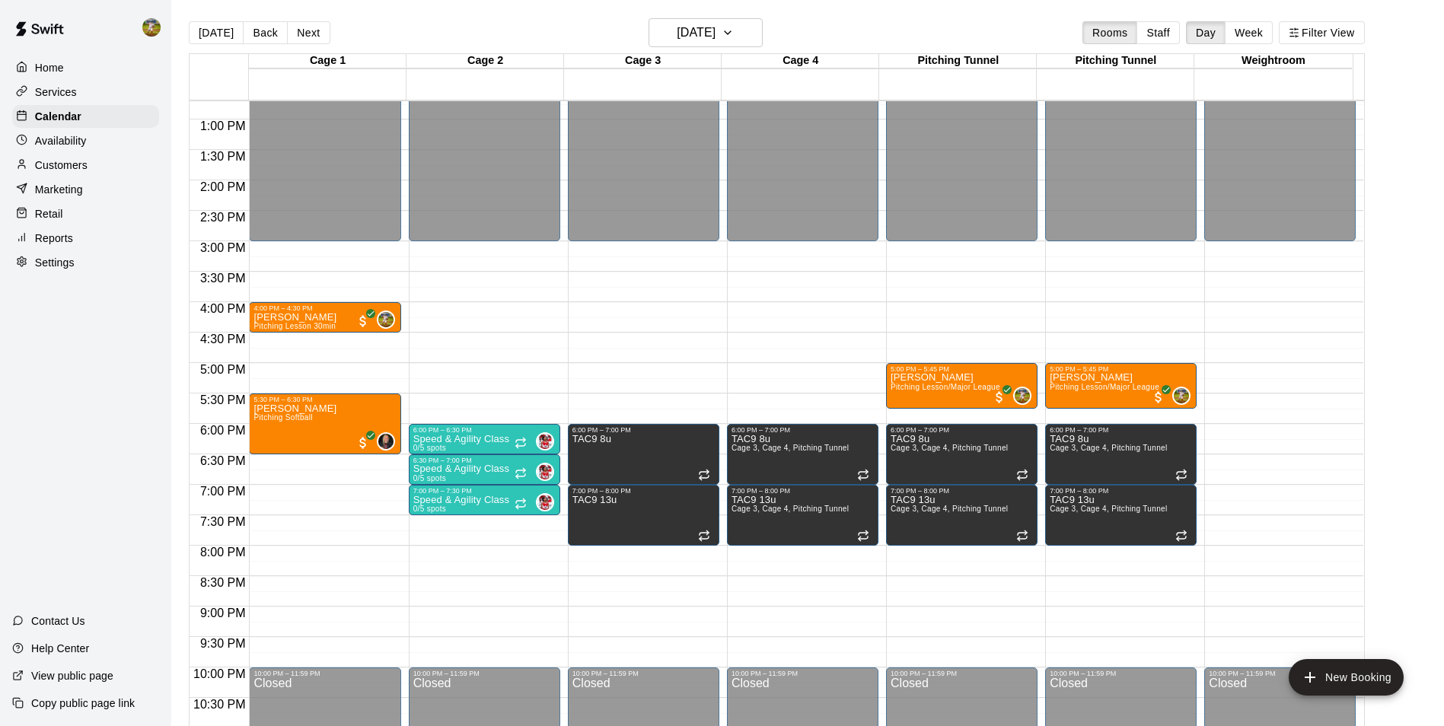
click at [294, 27] on button "Next" at bounding box center [308, 32] width 43 height 23
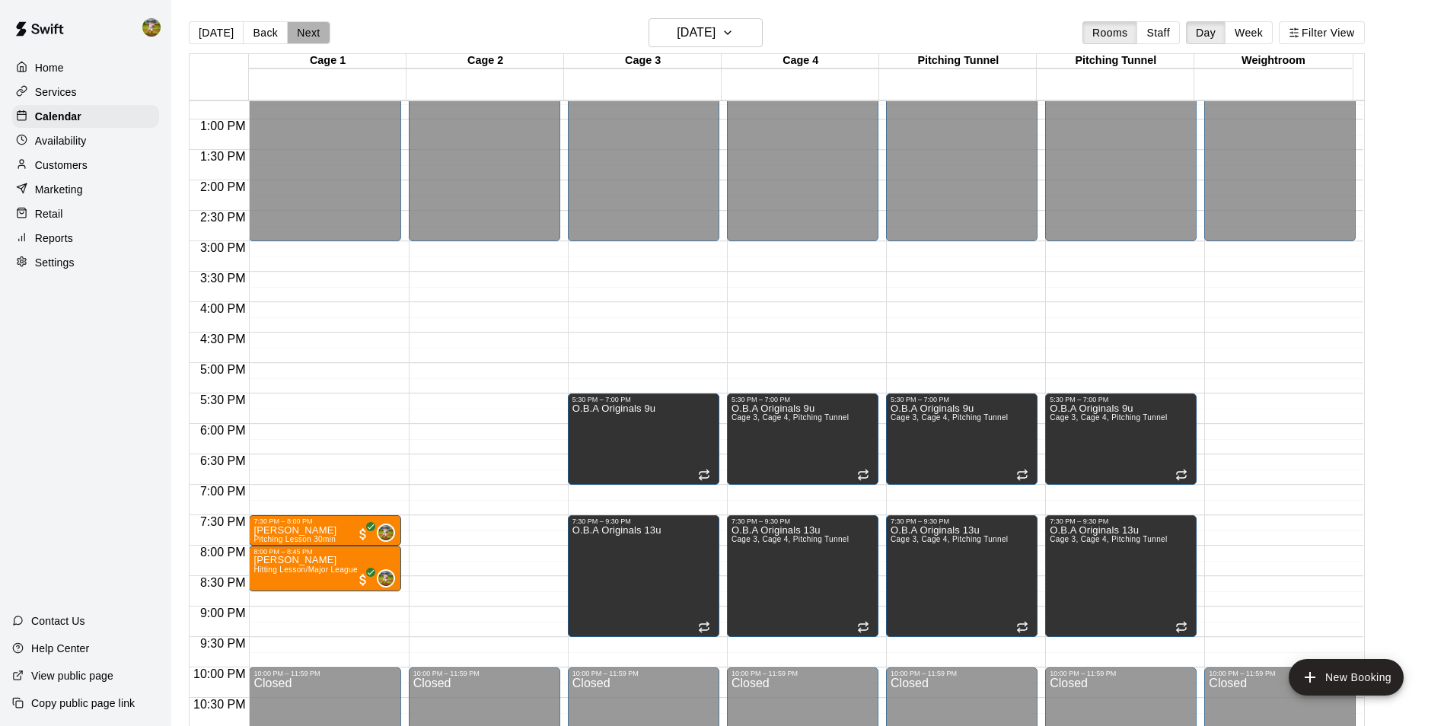
click at [294, 27] on button "Next" at bounding box center [308, 32] width 43 height 23
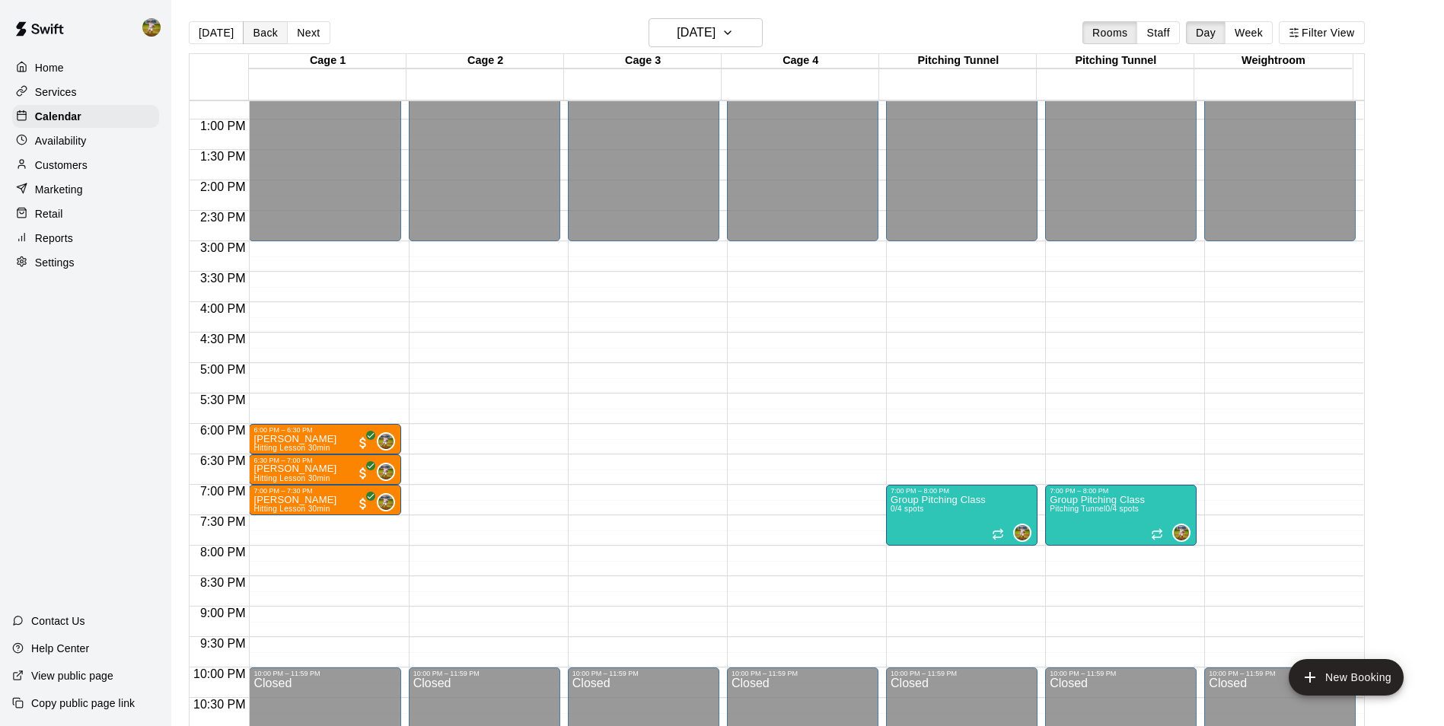
click at [264, 33] on button "Back" at bounding box center [265, 32] width 45 height 23
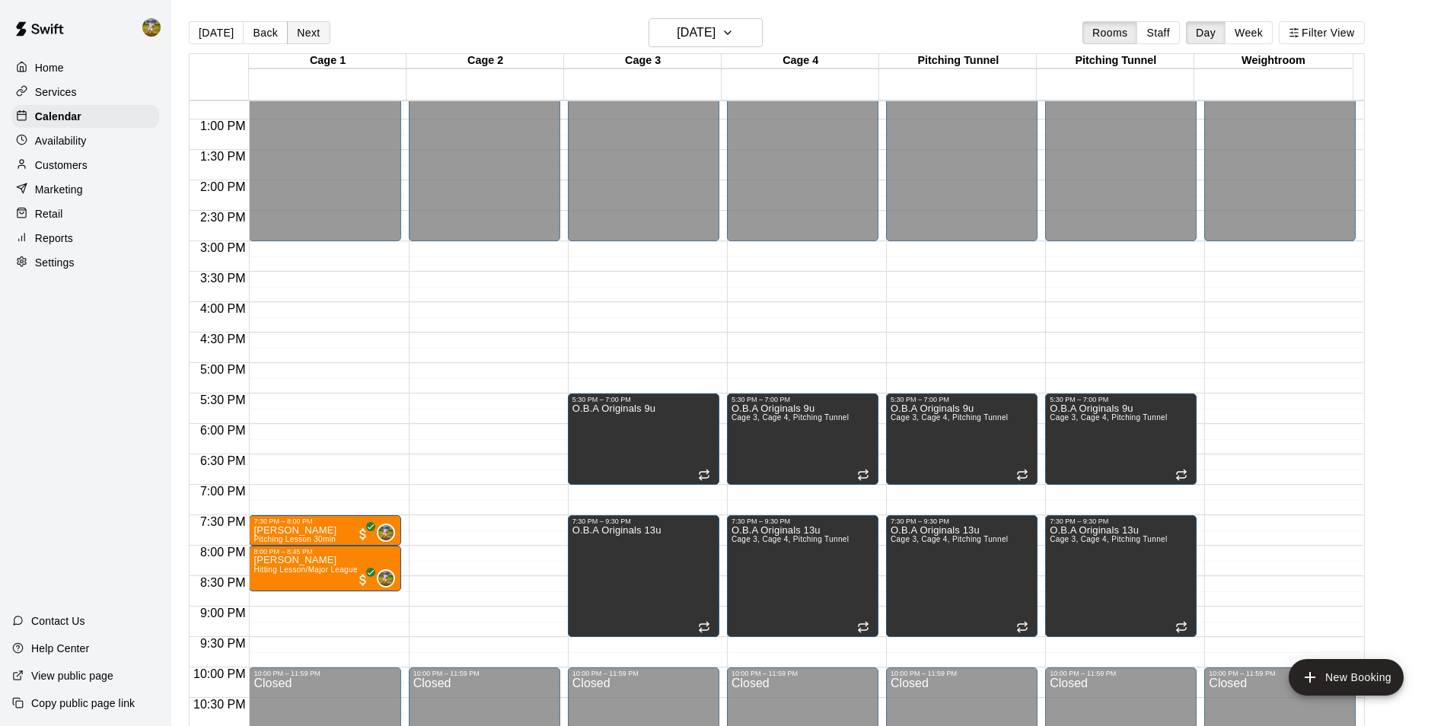
click at [316, 37] on button "Next" at bounding box center [308, 32] width 43 height 23
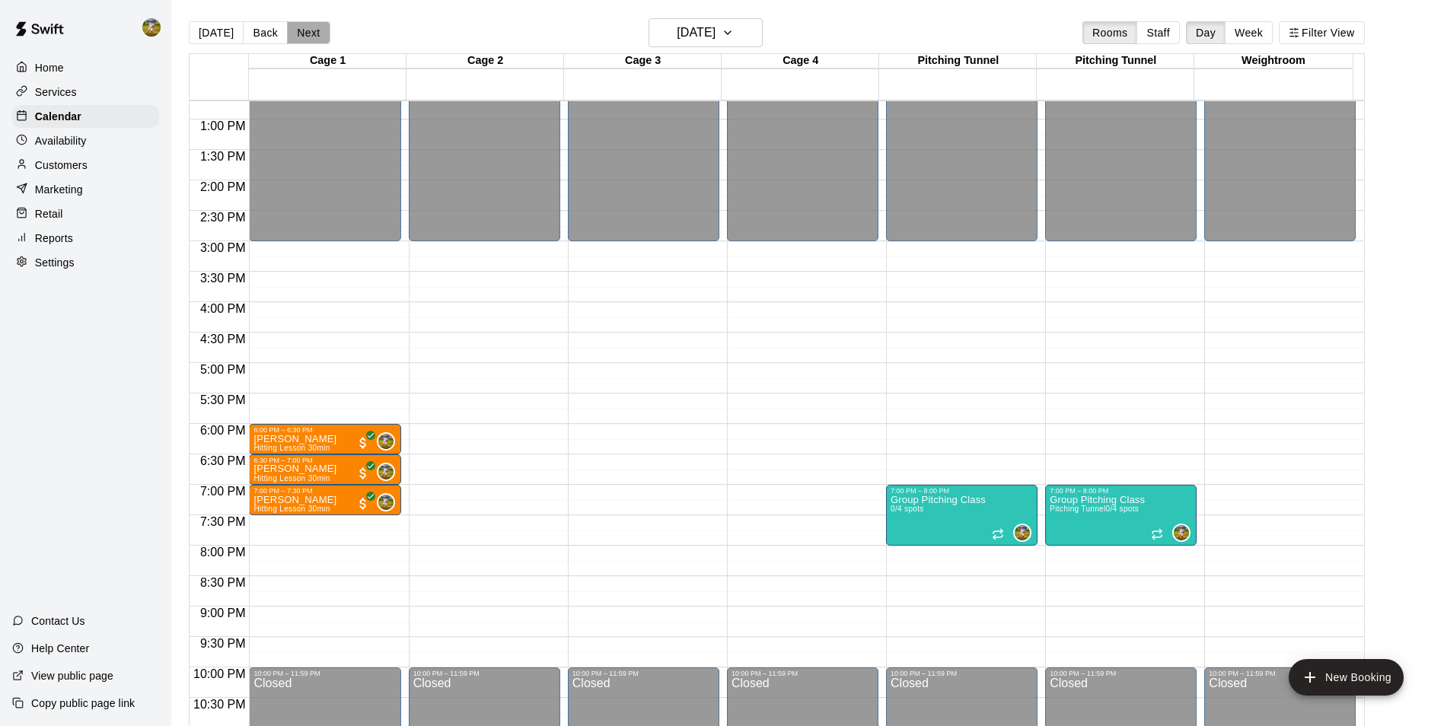
click at [316, 37] on button "Next" at bounding box center [308, 32] width 43 height 23
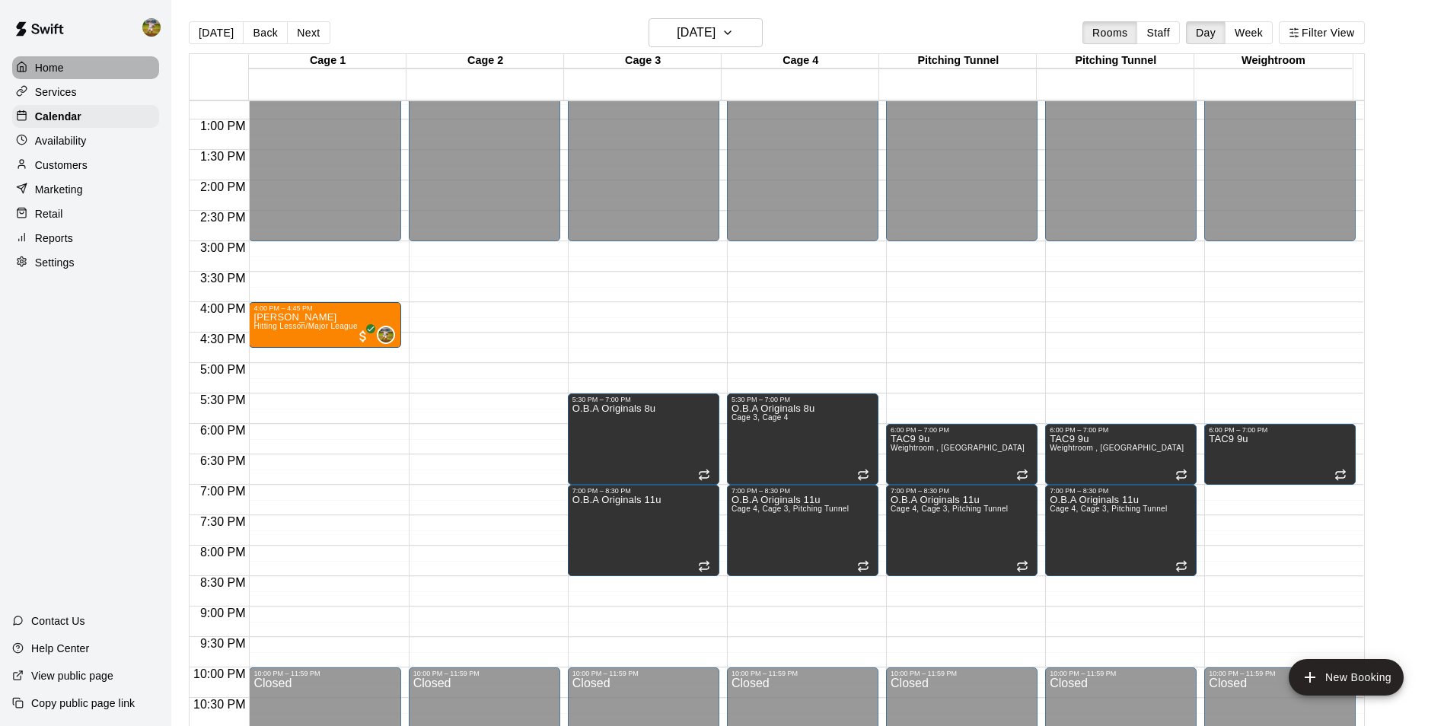
click at [67, 74] on div "Home" at bounding box center [85, 67] width 147 height 23
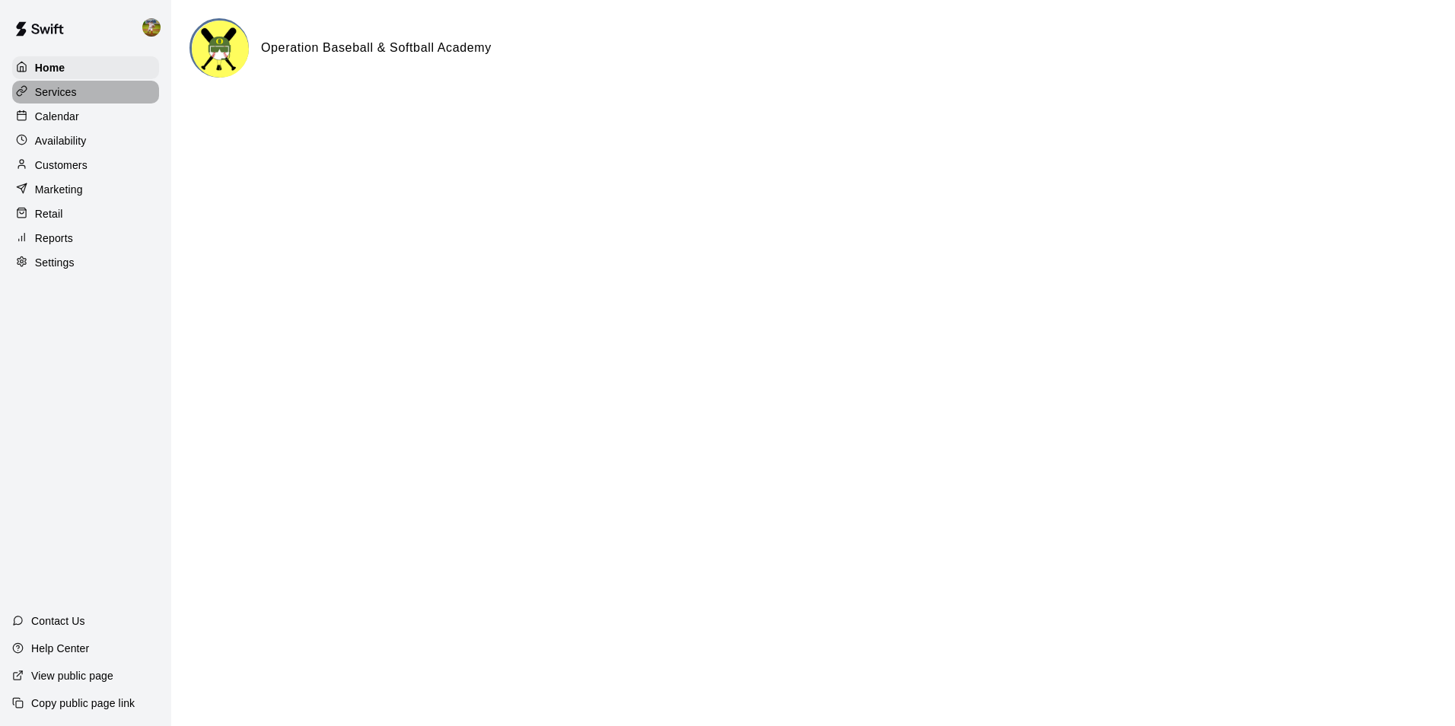
click at [57, 88] on p "Services" at bounding box center [56, 91] width 42 height 15
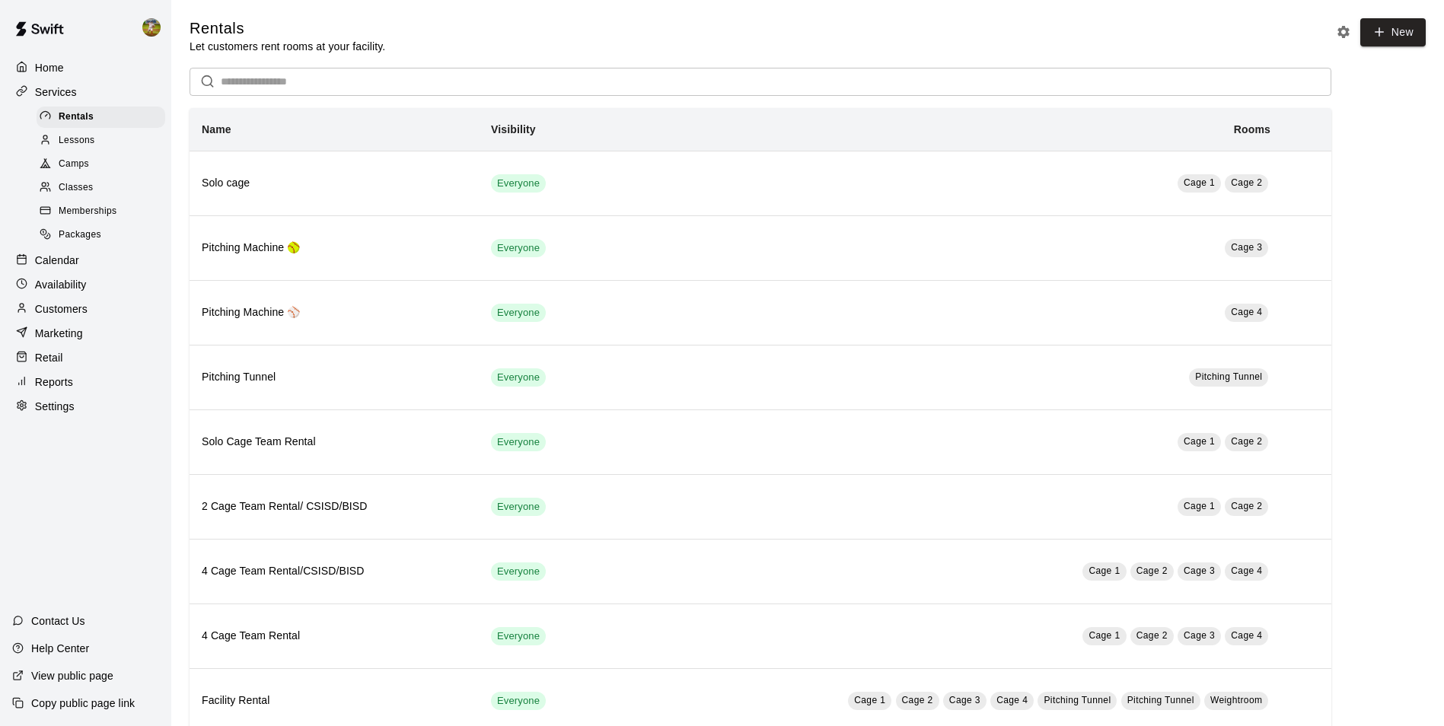
click at [116, 265] on div "Calendar" at bounding box center [85, 260] width 147 height 23
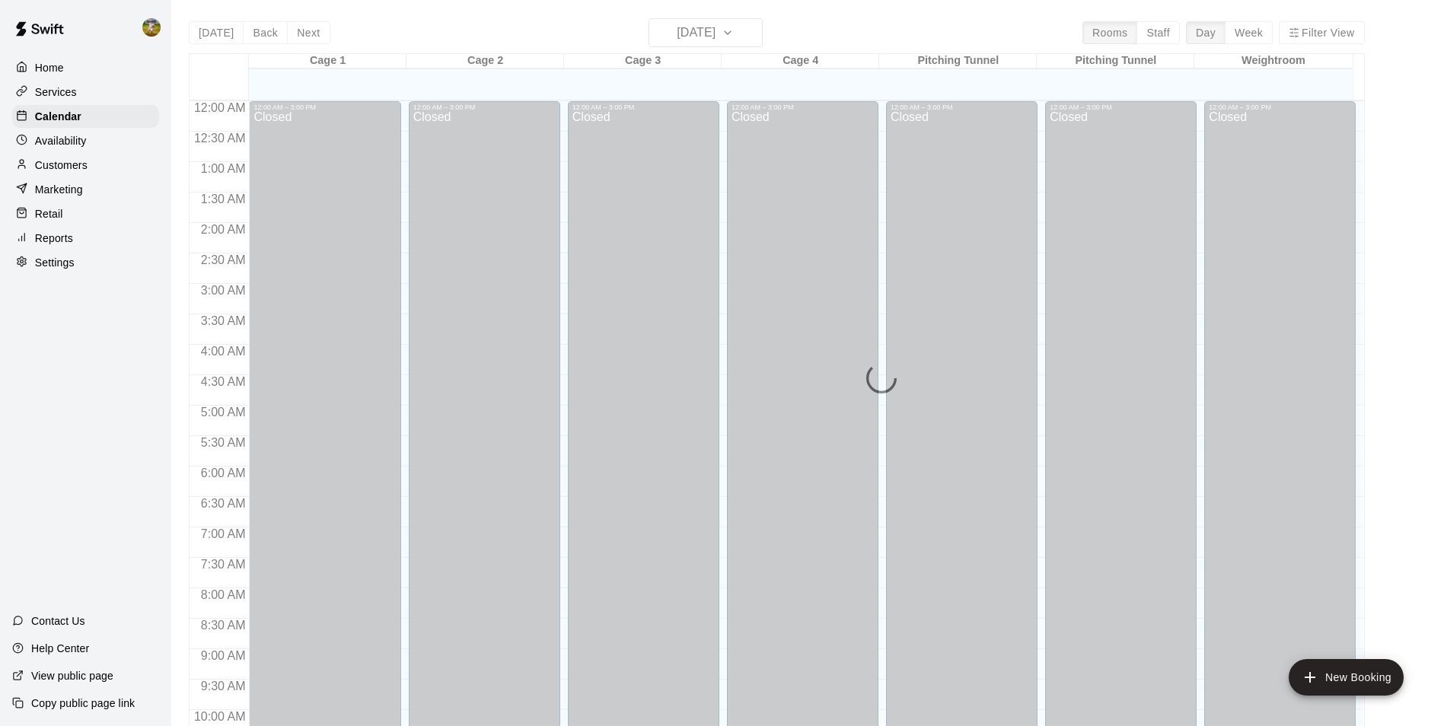
scroll to position [773, 0]
